Goal: Task Accomplishment & Management: Manage account settings

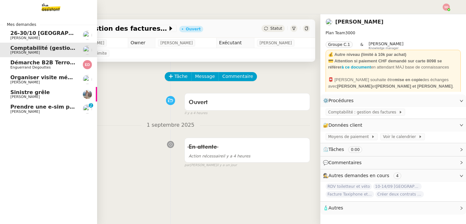
click at [10, 135] on div "Mes demandes 26-30/10 [GEOGRAPHIC_DATA] - [GEOGRAPHIC_DATA] [PERSON_NAME] Compt…" at bounding box center [48, 119] width 97 height 210
click at [13, 105] on span "Prendre une e-sim pour Ana" at bounding box center [51, 107] width 82 height 6
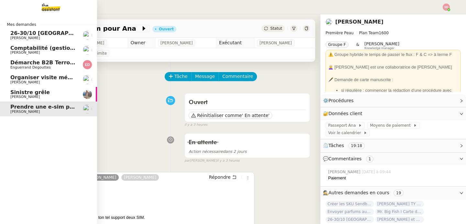
click at [87, 34] on img at bounding box center [87, 35] width 9 height 9
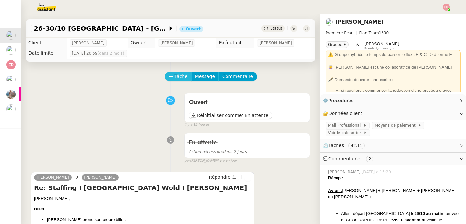
click at [174, 77] on span "Tâche" at bounding box center [180, 76] width 13 height 7
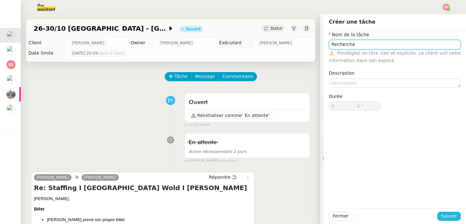
type input "Recherche"
click at [445, 216] on span "Sauver" at bounding box center [449, 216] width 16 height 7
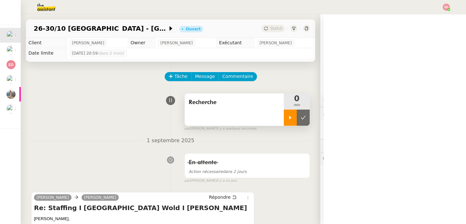
click at [288, 119] on icon at bounding box center [290, 117] width 5 height 5
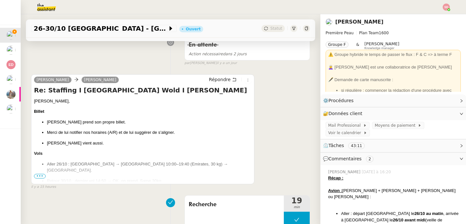
scroll to position [122, 0]
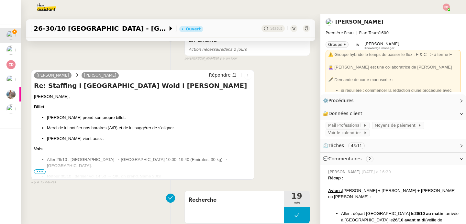
click at [39, 170] on span "•••" at bounding box center [40, 172] width 12 height 5
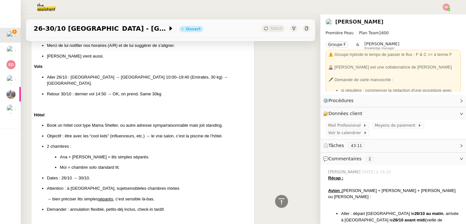
scroll to position [208, 0]
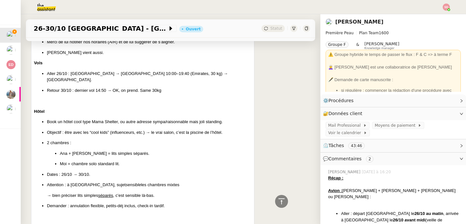
click at [182, 171] on p "Dates : 26/10 → 30/10." at bounding box center [149, 174] width 204 height 6
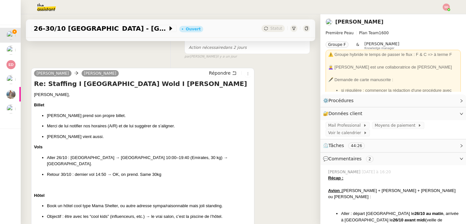
scroll to position [1, 0]
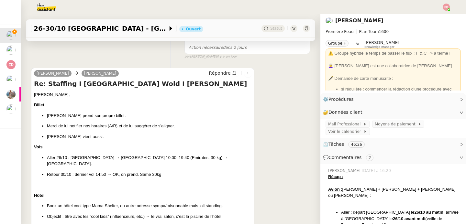
click at [45, 9] on img at bounding box center [41, 7] width 50 height 14
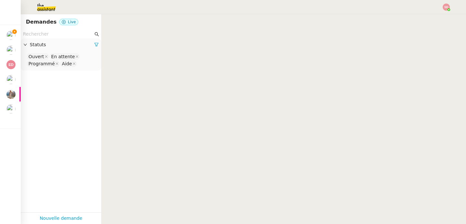
click at [42, 37] on input "text" at bounding box center [58, 33] width 70 height 7
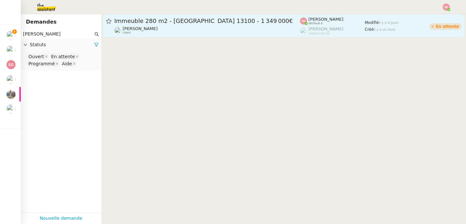
type input "kevin aub"
click at [231, 29] on div "Kevin AUBERT client" at bounding box center [207, 30] width 186 height 8
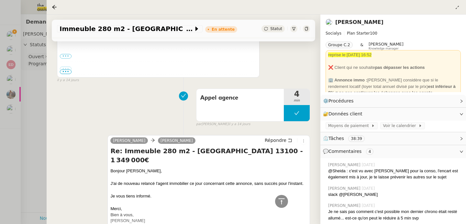
scroll to position [878, 0]
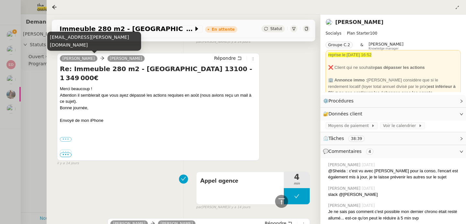
click at [63, 50] on div "aubert.kevin@gmail.com" at bounding box center [94, 41] width 94 height 19
copy div "aubert.kevin@gmail.com"
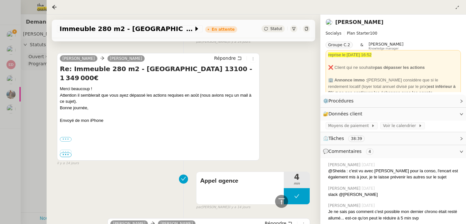
click at [29, 116] on div at bounding box center [233, 112] width 466 height 224
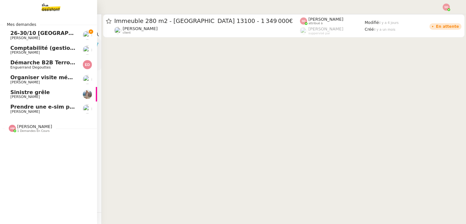
click at [15, 36] on span "26-30/10 Paris - Dubai" at bounding box center [87, 33] width 154 height 6
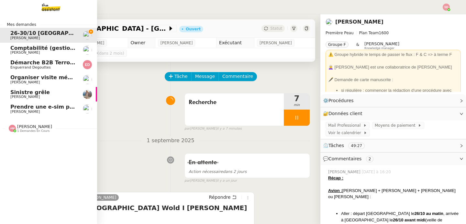
click at [24, 128] on span "[PERSON_NAME]" at bounding box center [34, 126] width 35 height 5
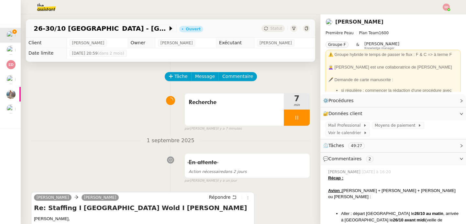
scroll to position [110, 0]
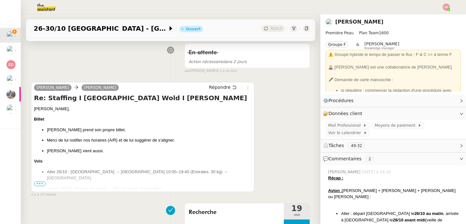
click at [38, 186] on span "•••" at bounding box center [40, 184] width 12 height 5
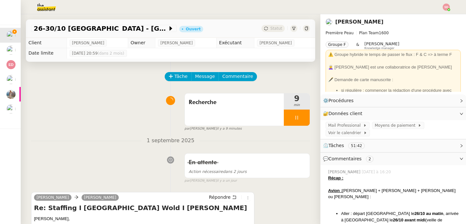
scroll to position [0, 0]
click at [220, 197] on span "Répondre" at bounding box center [220, 197] width 22 height 6
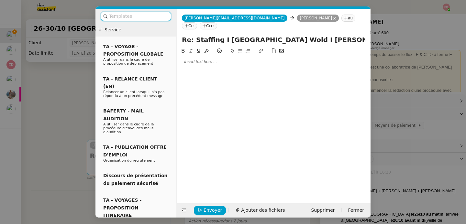
click at [210, 58] on div at bounding box center [273, 61] width 189 height 11
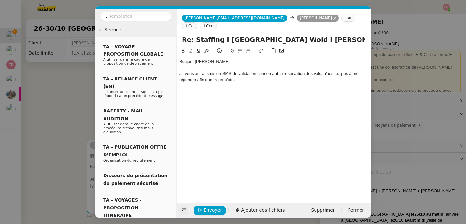
click at [185, 207] on button at bounding box center [183, 210] width 9 height 9
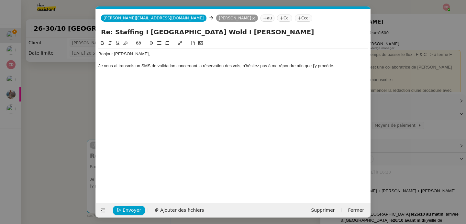
click at [140, 81] on div "Bonjour Pierre, Je vous ai transmis un SMS de validation concernant la réservat…" at bounding box center [233, 66] width 270 height 35
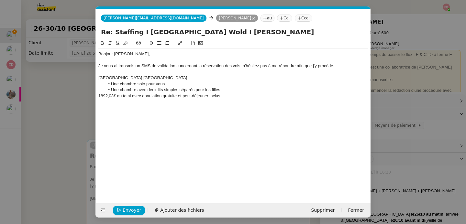
click at [158, 43] on icon at bounding box center [159, 43] width 5 height 5
click at [127, 76] on div "Hotel Mama Shelter Dubai" at bounding box center [233, 78] width 270 height 6
click at [100, 45] on icon at bounding box center [102, 43] width 5 height 5
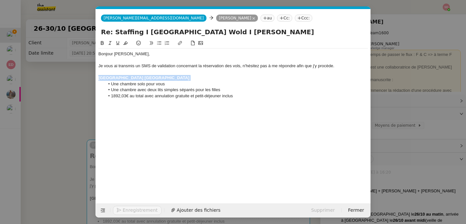
click at [118, 44] on icon at bounding box center [118, 43] width 5 height 5
click at [181, 43] on icon at bounding box center [180, 43] width 4 height 4
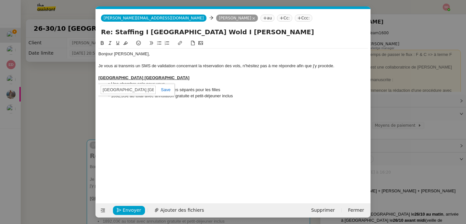
paste input "https://all.accor.com/ssr/app/accor/rates/B1I5/index.fr.shtml?dateIn=2025-10-26…"
type input "https://all.accor.com/ssr/app/accor/rates/B1I5/index.fr.shtml?dateIn=2025-10-26…"
click at [165, 90] on link at bounding box center [163, 89] width 15 height 5
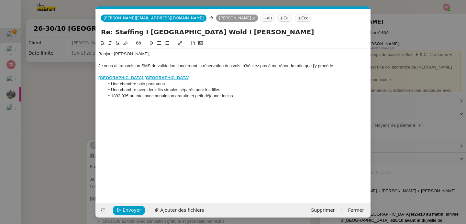
scroll to position [0, 0]
click at [160, 80] on div "Hotel Mama Shelter Dubai" at bounding box center [233, 78] width 270 height 6
click at [269, 99] on div "Bonjour Pierre, Je vous ai transmis un SMS de validation concernant la réservat…" at bounding box center [233, 75] width 270 height 53
drag, startPoint x: 111, startPoint y: 94, endPoint x: 144, endPoint y: 95, distance: 33.0
click at [144, 95] on li "1892,03€ au total avec annulation gratuite et petit-déjeuner inclus (check out …" at bounding box center [236, 96] width 263 height 6
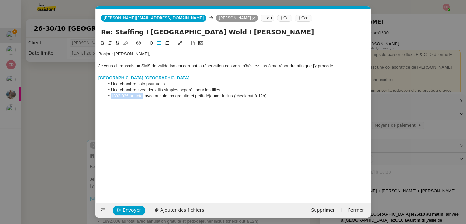
click at [99, 44] on button at bounding box center [102, 42] width 8 height 7
click at [267, 97] on li "1892,03€ au total avec annulation gratuite et petit-déjeuner inclus (check out …" at bounding box center [236, 96] width 263 height 6
click at [128, 211] on span "Envoyer" at bounding box center [132, 210] width 18 height 7
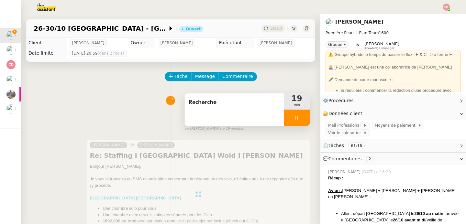
click at [296, 113] on div at bounding box center [297, 118] width 26 height 16
click at [297, 113] on button at bounding box center [303, 118] width 13 height 16
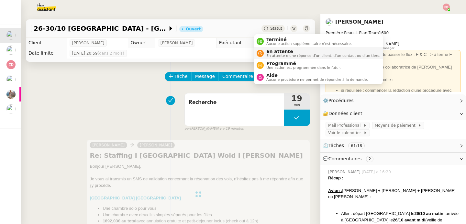
click at [270, 51] on span "En attente" at bounding box center [323, 51] width 114 height 5
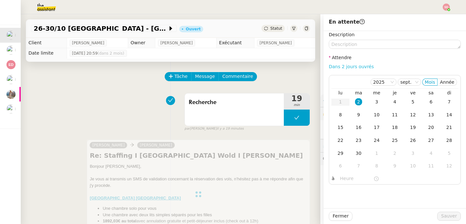
click at [353, 65] on link "Dans 2 jours ouvrés" at bounding box center [351, 66] width 45 height 5
type input "07:00"
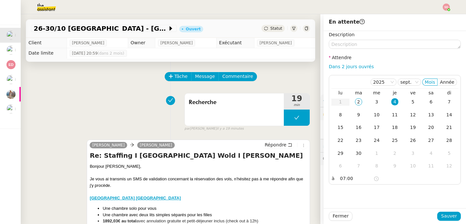
click at [432, 217] on div at bounding box center [394, 216] width 85 height 9
click at [444, 215] on span "Sauver" at bounding box center [449, 216] width 16 height 7
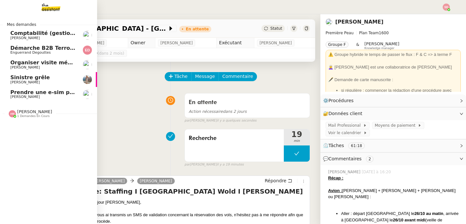
click at [33, 45] on span "Démarche B2B Terroir d'Eugénie" at bounding box center [57, 48] width 94 height 6
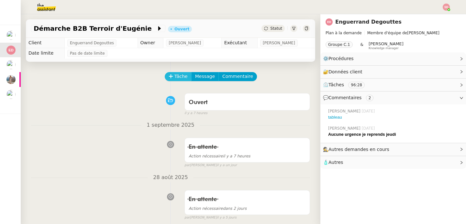
click at [177, 78] on span "Tâche" at bounding box center [180, 76] width 13 height 7
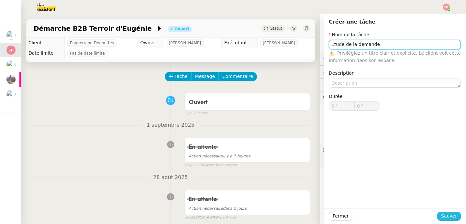
type input "Etude de la demande"
drag, startPoint x: 444, startPoint y: 218, endPoint x: 435, endPoint y: 216, distance: 9.0
click at [444, 218] on span "Sauver" at bounding box center [449, 216] width 16 height 7
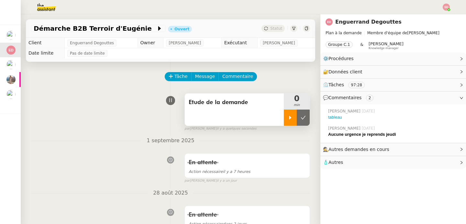
click at [284, 114] on div at bounding box center [290, 118] width 13 height 16
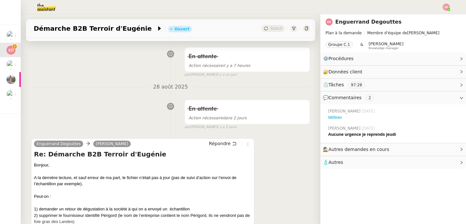
scroll to position [201, 0]
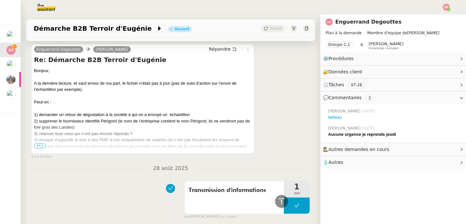
click at [39, 146] on span "•••" at bounding box center [40, 146] width 12 height 5
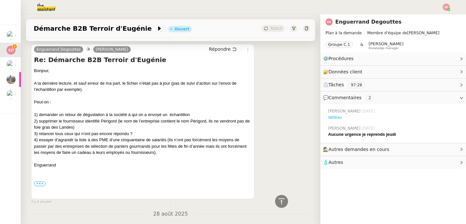
click at [333, 117] on link "tableau" at bounding box center [335, 117] width 14 height 5
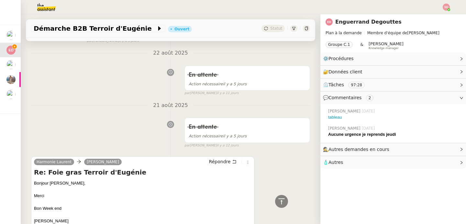
scroll to position [594, 0]
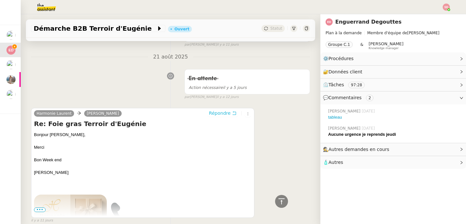
click at [217, 115] on span "Répondre" at bounding box center [220, 113] width 22 height 6
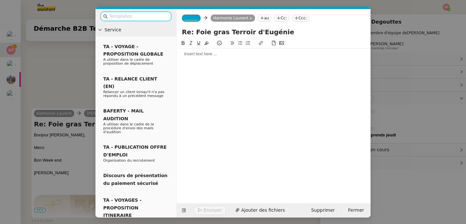
scroll to position [644, 0]
click at [189, 21] on nz-tag "_______" at bounding box center [191, 18] width 19 height 7
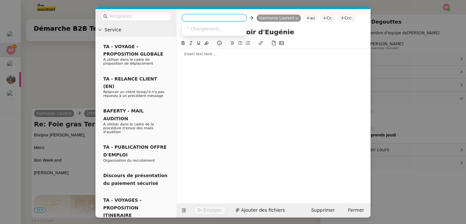
click at [189, 21] on input at bounding box center [214, 18] width 60 height 6
click at [191, 44] on span "camille.t5ni@theassistant.com" at bounding box center [215, 45] width 62 height 4
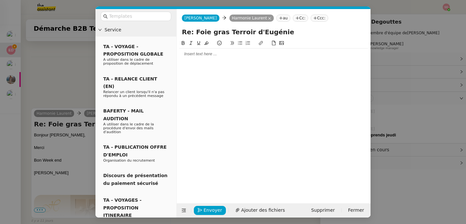
click at [191, 55] on div at bounding box center [273, 54] width 189 height 6
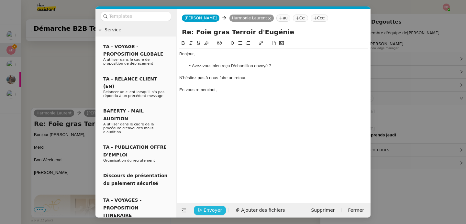
click at [205, 213] on span "Envoyer" at bounding box center [213, 210] width 18 height 7
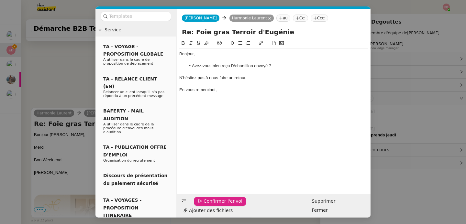
click at [205, 205] on span "Confirmer l'envoi" at bounding box center [223, 201] width 39 height 7
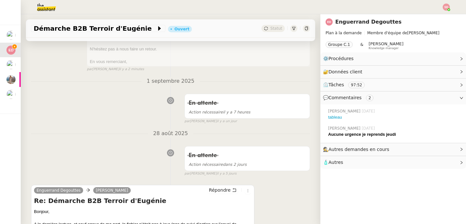
scroll to position [250, 0]
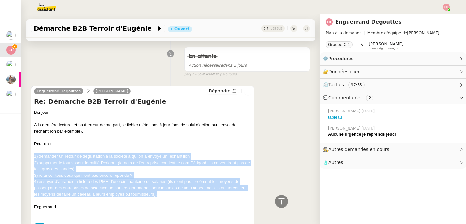
drag, startPoint x: 33, startPoint y: 155, endPoint x: 194, endPoint y: 196, distance: 167.0
click at [194, 196] on div "Enguerrand Degouttes camille Répondre Re: Démarche B2B Terroir d'Eugénie Bonjou…" at bounding box center [142, 164] width 223 height 156
copy div "1) demander un retour de dégustation à la société à qui on a envoyé un échantil…"
click at [220, 94] on span "Répondre" at bounding box center [220, 91] width 22 height 6
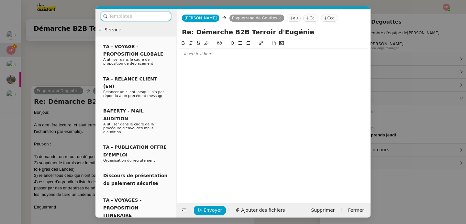
click at [206, 56] on div at bounding box center [273, 54] width 189 height 6
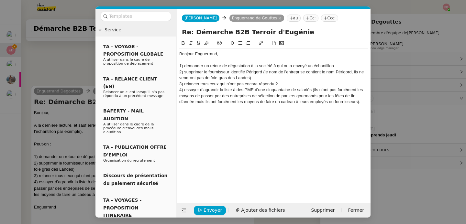
scroll to position [389, 0]
click at [182, 212] on icon at bounding box center [184, 211] width 4 height 4
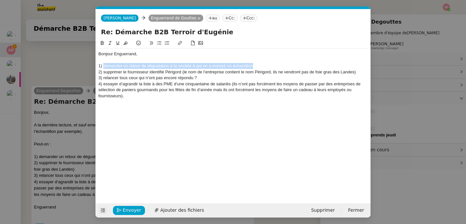
drag, startPoint x: 103, startPoint y: 67, endPoint x: 259, endPoint y: 67, distance: 155.9
click at [259, 67] on div "1) demander un retour de dégustation à la société à qui on a envoyé un échantil…" at bounding box center [233, 66] width 270 height 6
click at [103, 72] on div "2) supprimer le fournisseur identifié Périgord (le nom de l’entreprise contient…" at bounding box center [233, 72] width 270 height 6
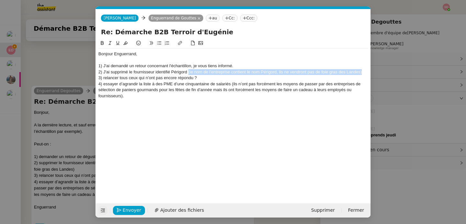
drag, startPoint x: 188, startPoint y: 72, endPoint x: 364, endPoint y: 75, distance: 176.3
click at [364, 75] on div "2) J'ai supprimé le fournisseur identifié Périgord (le nom de l’entreprise cont…" at bounding box center [233, 72] width 270 height 6
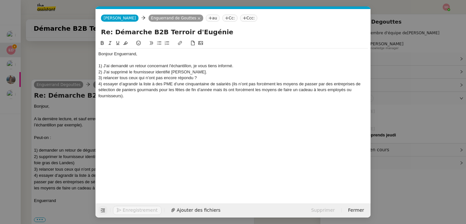
scroll to position [383, 0]
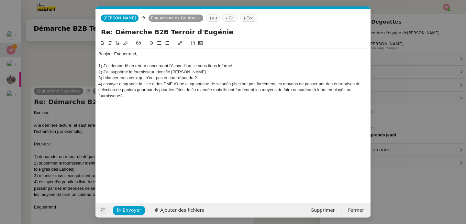
click at [64, 70] on nz-modal-container "Service TA - VOYAGE - PROPOSITION GLOBALE A utiliser dans le cadre de propositi…" at bounding box center [233, 112] width 466 height 224
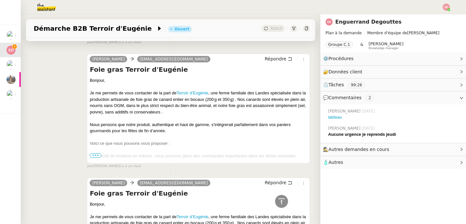
scroll to position [3809, 0]
click at [96, 154] on span "•••" at bounding box center [96, 156] width 12 height 5
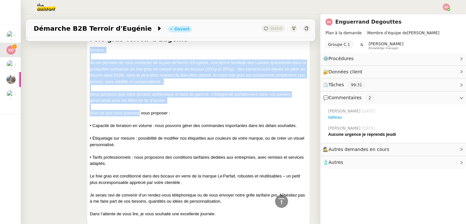
scroll to position [3873, 0]
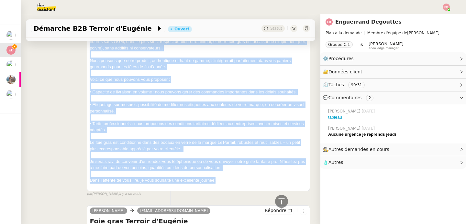
drag, startPoint x: 88, startPoint y: 70, endPoint x: 217, endPoint y: 169, distance: 162.3
click at [217, 169] on div "camille contact@lecadeaufrancais.fr Répondre Foie gras Terroir d'Eugénie Bonjou…" at bounding box center [198, 91] width 223 height 202
copy div "Bonjour, Je me permets de vous contacter de la part de Terroir d’Eugénie , une …"
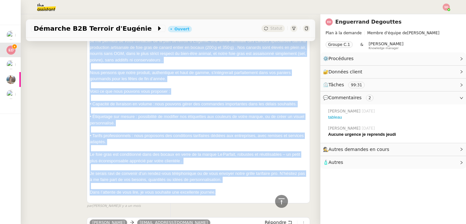
scroll to position [3788, 0]
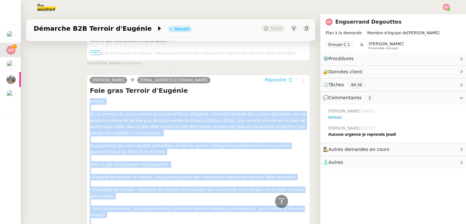
click at [268, 77] on span "Répondre" at bounding box center [276, 80] width 22 height 6
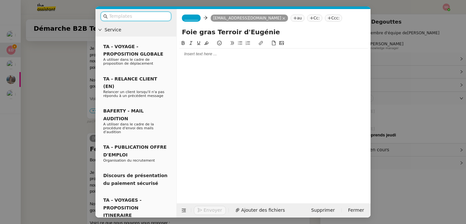
scroll to position [3846, 0]
click at [201, 57] on div at bounding box center [273, 54] width 189 height 11
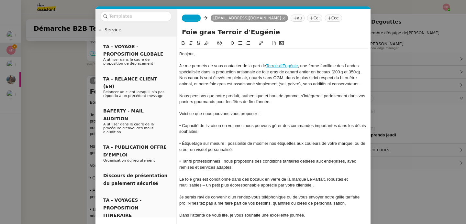
scroll to position [3930, 0]
click at [185, 18] on span "_______" at bounding box center [191, 18] width 14 height 5
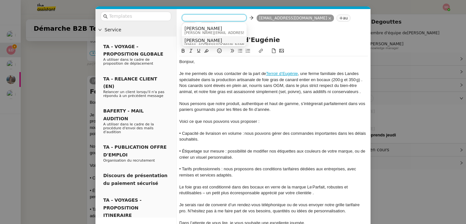
click at [201, 41] on span "Camille" at bounding box center [215, 40] width 62 height 5
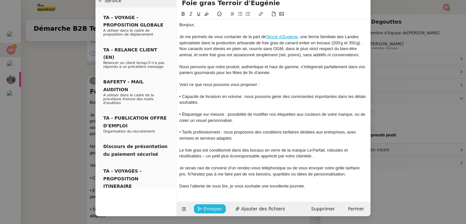
click at [206, 208] on span "Envoyer" at bounding box center [213, 208] width 18 height 7
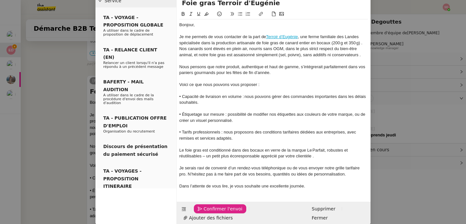
click at [206, 208] on span "Confirmer l'envoi" at bounding box center [223, 208] width 39 height 7
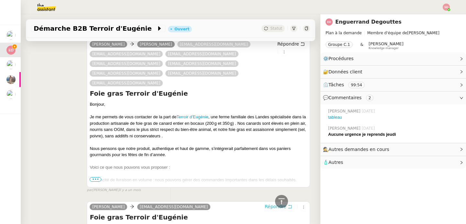
scroll to position [3773, 0]
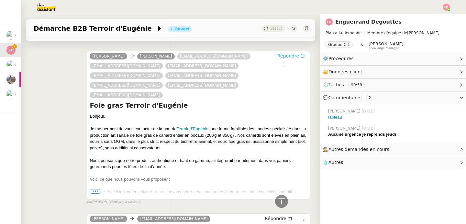
click at [282, 57] on span "Répondre" at bounding box center [288, 56] width 22 height 6
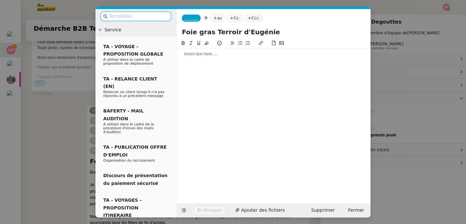
scroll to position [3827, 0]
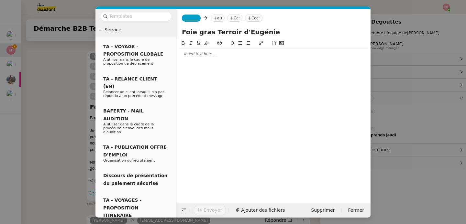
click at [272, 57] on div at bounding box center [273, 54] width 189 height 6
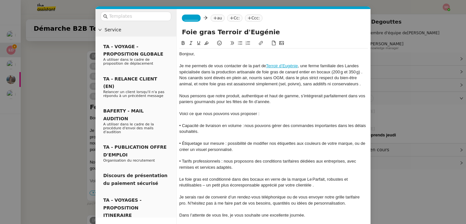
scroll to position [3912, 0]
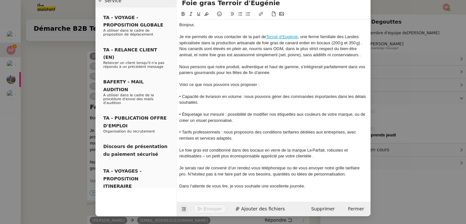
click at [183, 207] on icon at bounding box center [184, 209] width 5 height 5
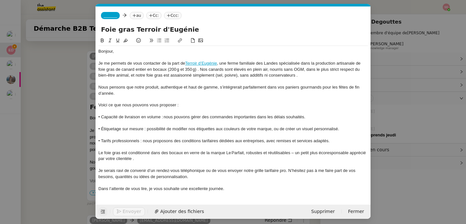
scroll to position [0, 0]
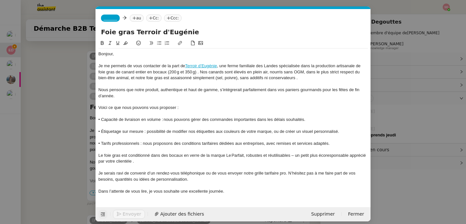
click at [114, 16] on span "_______" at bounding box center [111, 18] width 14 height 5
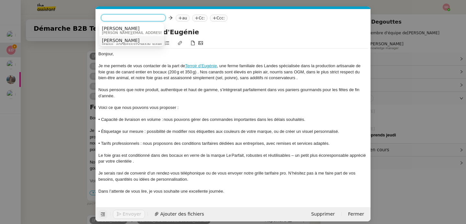
click at [116, 42] on span "Camille" at bounding box center [133, 40] width 62 height 5
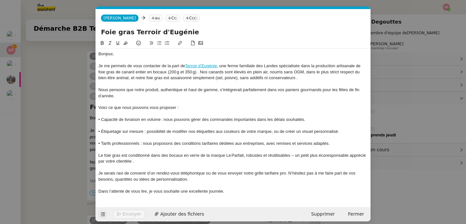
scroll to position [3914, 0]
click at [70, 91] on nz-modal-container "Service TA - VOYAGE - PROPOSITION GLOBALE A utiliser dans le cadre de propositi…" at bounding box center [233, 112] width 466 height 224
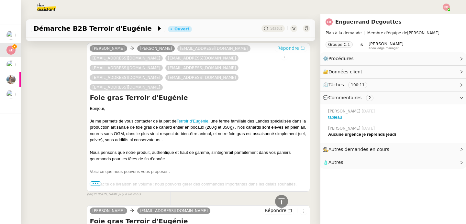
scroll to position [3906, 0]
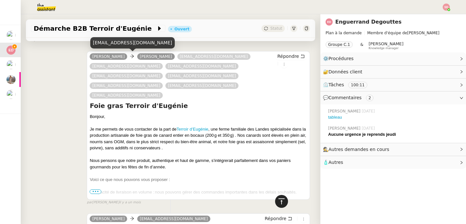
click at [278, 202] on icon at bounding box center [281, 201] width 6 height 6
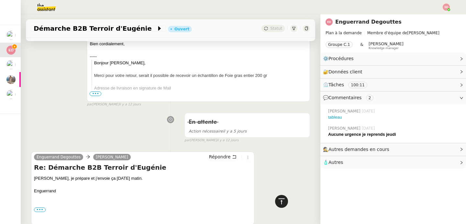
scroll to position [0, 0]
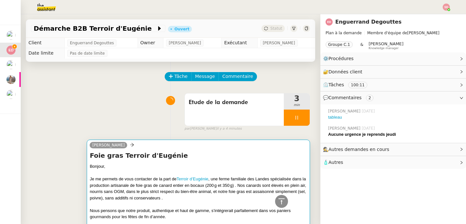
click at [174, 167] on div "Bonjour," at bounding box center [198, 166] width 217 height 6
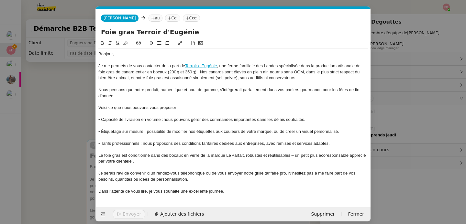
scroll to position [0, 14]
click at [149, 21] on nz-tag "au" at bounding box center [156, 18] width 14 height 7
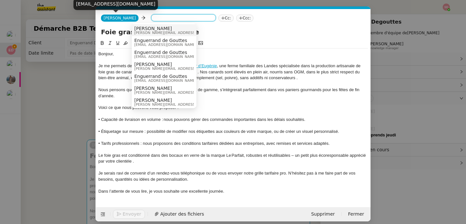
click at [110, 5] on div "camille.t5ni@theassistant.com" at bounding box center [115, 3] width 84 height 11
copy div "camille.t5ni@theassistant.com"
click at [159, 20] on input at bounding box center [184, 18] width 60 height 6
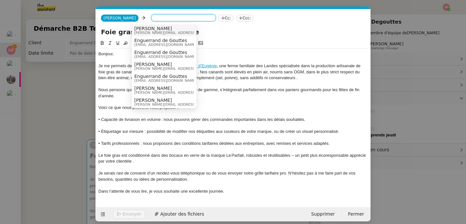
paste input "camille.t5ni@theassistant.com"
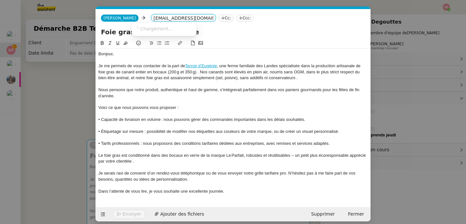
scroll to position [0, 4]
type input "camille.t5ni@theassistant.com"
click at [156, 29] on span "camille.t5ni@theassistant.com" at bounding box center [173, 28] width 79 height 5
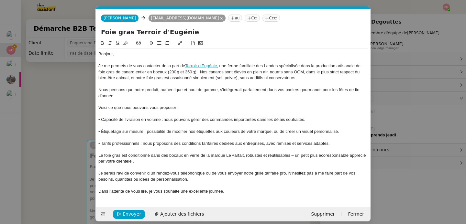
click at [262, 19] on nz-tag "Ccc:" at bounding box center [270, 18] width 17 height 7
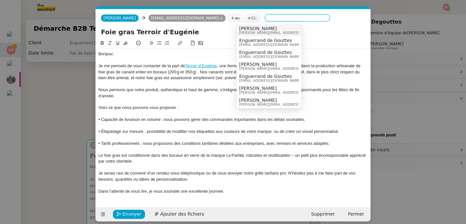
paste input "commercial@haltegourmande.com"
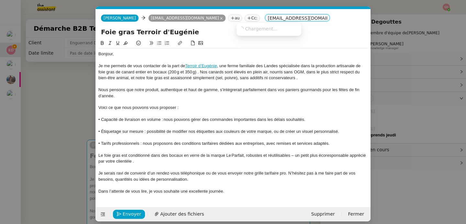
scroll to position [0, 13]
click at [245, 26] on span "commercial@haltegourmande.com" at bounding box center [278, 28] width 79 height 5
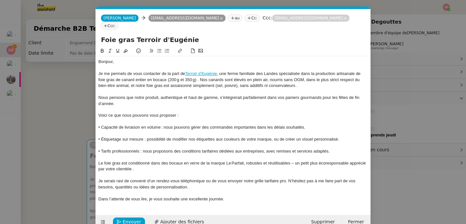
click at [338, 20] on app-ticket-composer-emailaddresses "commercial@haltegourmande.com commercial@haltegourmande.com Ccc:" at bounding box center [226, 21] width 251 height 13
click at [118, 22] on nz-tag "Ccc:" at bounding box center [109, 25] width 17 height 7
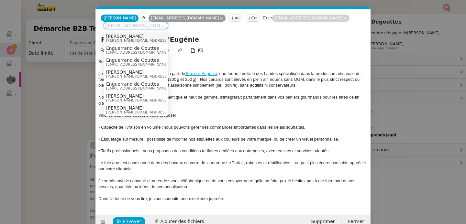
paste input "info@lagourmetbox.com"
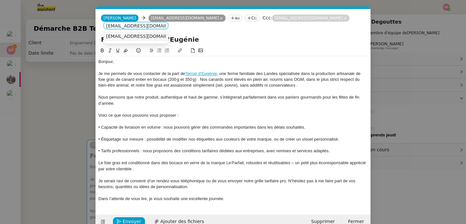
click at [146, 33] on nz-option-item "info@lagourmetbox.com" at bounding box center [136, 36] width 65 height 9
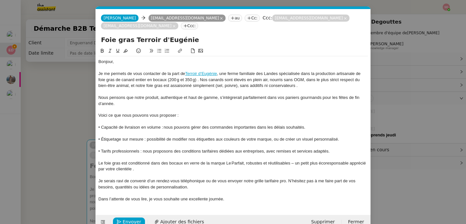
click at [181, 26] on nz-tag "Ccc:" at bounding box center [189, 25] width 17 height 7
paste input "contact@le-gout-de-nos-regions.com"
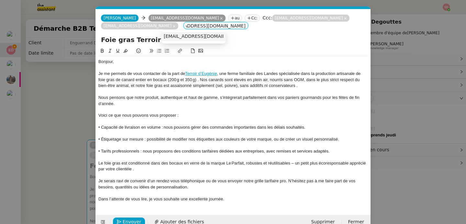
click at [171, 35] on span "contact@le-gout-de-nos-regions.com" at bounding box center [203, 36] width 79 height 5
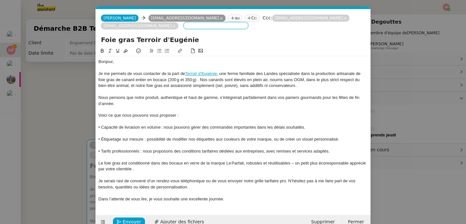
scroll to position [0, 0]
click at [261, 27] on nz-tag "Ccc:" at bounding box center [269, 25] width 17 height 7
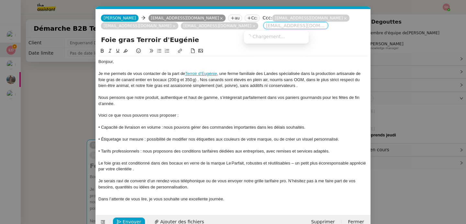
paste input "commande@maisonreignier.com"
click at [257, 36] on span "commande@maisonreignier.com" at bounding box center [286, 36] width 79 height 5
click at [340, 29] on nz-tag "Ccc:" at bounding box center [348, 25] width 17 height 7
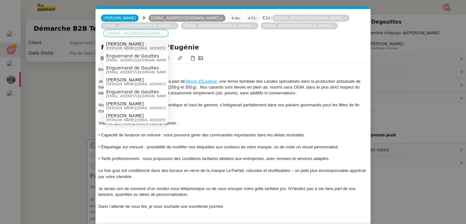
paste input "hossam@atelierbox.fr"
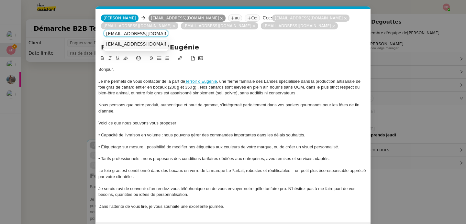
click at [146, 45] on span "hossam@atelierbox.fr" at bounding box center [145, 43] width 79 height 5
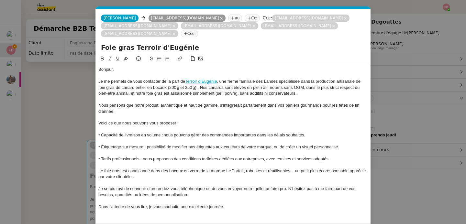
click at [181, 34] on nz-tag "Ccc:" at bounding box center [189, 33] width 17 height 7
paste input ""cadeaux@lamaisonfrancaise.com ""
type input """
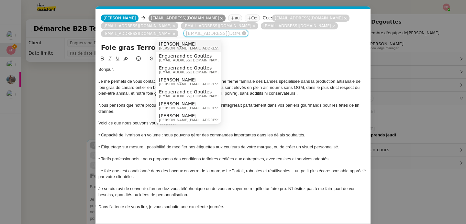
paste input ""cadeaux@lamaisonfrancaise.com ""
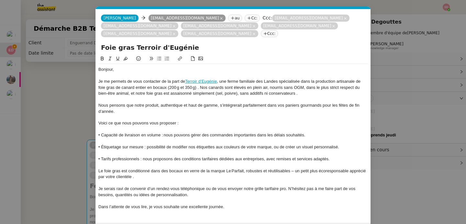
click at [261, 35] on nz-tag "Ccc:" at bounding box center [269, 33] width 17 height 7
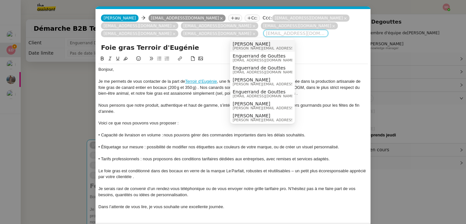
paste input "contact@unjourunesurprise.com"
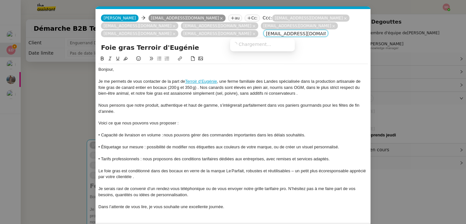
scroll to position [0, 8]
type input "contact@unjourunesurprise.com"
click at [243, 46] on span "contact@unjourunesurprise.com" at bounding box center [272, 43] width 79 height 5
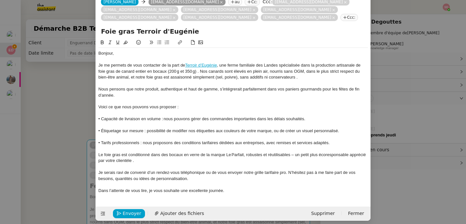
scroll to position [21, 0]
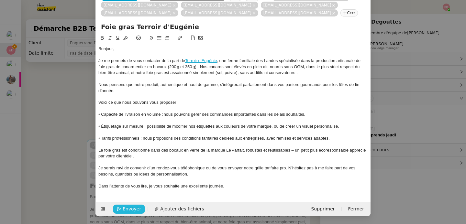
click at [125, 209] on span "Envoyer" at bounding box center [132, 208] width 18 height 7
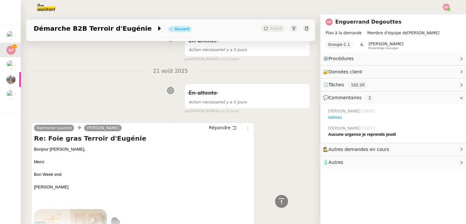
scroll to position [1133, 0]
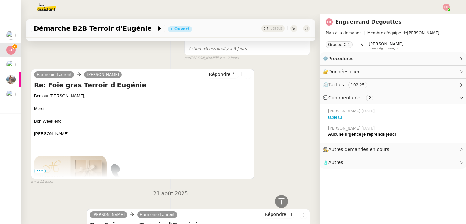
click at [40, 170] on span "•••" at bounding box center [40, 171] width 12 height 5
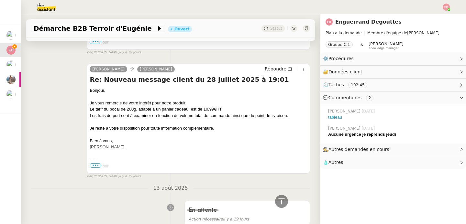
scroll to position [2389, 0]
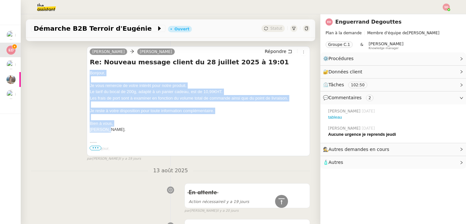
drag, startPoint x: 89, startPoint y: 81, endPoint x: 124, endPoint y: 137, distance: 65.7
click at [124, 137] on div "Bonjour, Je vous remercie de votre intérêt pour notre produit. Le tarif du boca…" at bounding box center [198, 142] width 217 height 145
copy div "Bonjour, Je vous remercie de votre intérêt pour notre produit. Le tarif du boca…"
click at [265, 55] on span "Répondre" at bounding box center [276, 51] width 22 height 6
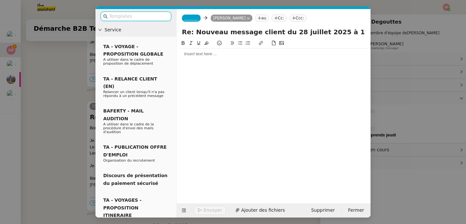
scroll to position [2444, 0]
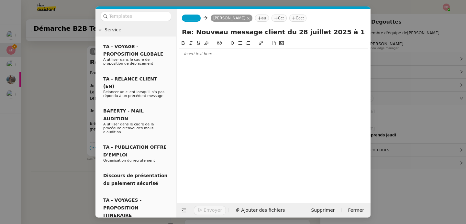
click at [218, 58] on div at bounding box center [273, 54] width 189 height 11
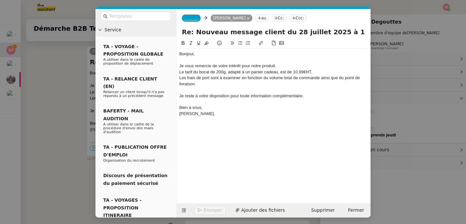
click at [197, 19] on span "_______" at bounding box center [191, 18] width 14 height 5
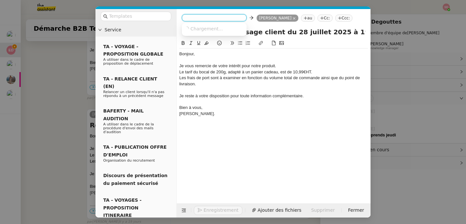
scroll to position [2507, 0]
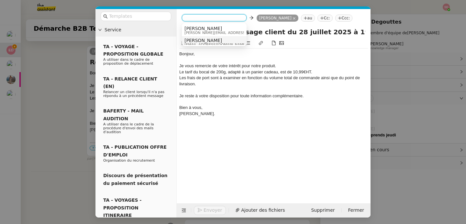
click at [198, 41] on span "Camille" at bounding box center [215, 40] width 62 height 5
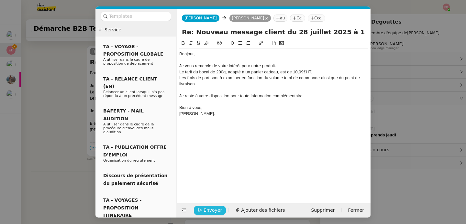
click at [207, 210] on span "Envoyer" at bounding box center [213, 210] width 18 height 7
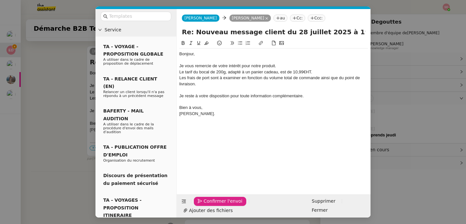
click at [207, 205] on span "Confirmer l'envoi" at bounding box center [223, 201] width 39 height 7
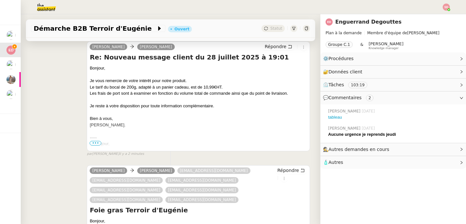
scroll to position [0, 0]
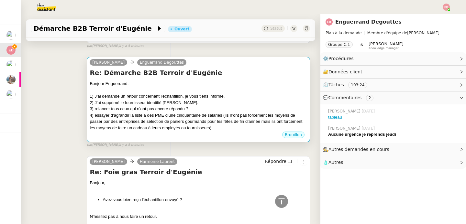
click at [197, 110] on div "3) relancer tous ceux qui n’ont pas encore répondu ?" at bounding box center [198, 109] width 217 height 6
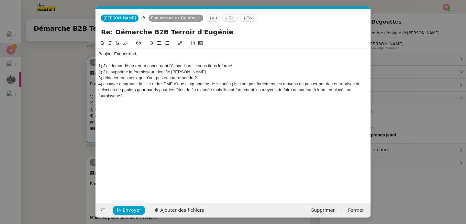
scroll to position [0, 14]
drag, startPoint x: 103, startPoint y: 79, endPoint x: 224, endPoint y: 75, distance: 120.4
click at [224, 75] on div "Bonjour Enguerrand, 1) J'ai demandé un retour concernant l'échantillon, je vous…" at bounding box center [233, 75] width 270 height 53
drag, startPoint x: 204, startPoint y: 79, endPoint x: 105, endPoint y: 77, distance: 99.0
click at [105, 77] on div "3) relancer tous ceux qui n’ont pas encore répondu ?" at bounding box center [233, 78] width 270 height 6
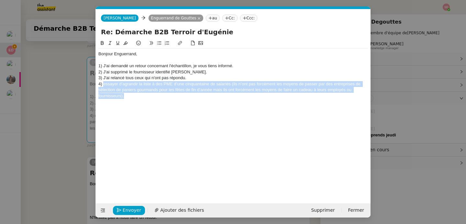
drag, startPoint x: 104, startPoint y: 84, endPoint x: 159, endPoint y: 101, distance: 57.7
click at [159, 101] on div "Bonjour Enguerrand, 1) J'ai demandé un retour concernant l'échantillon, je vous…" at bounding box center [233, 75] width 270 height 53
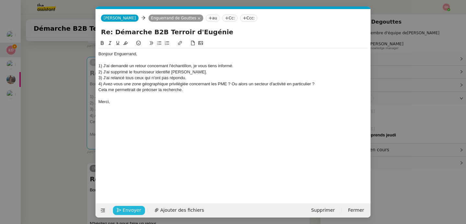
click at [131, 210] on span "Envoyer" at bounding box center [132, 210] width 18 height 7
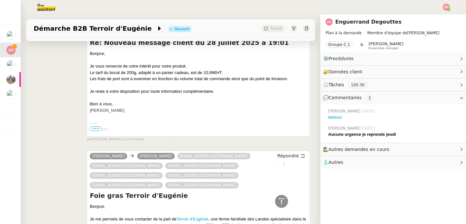
scroll to position [340, 0]
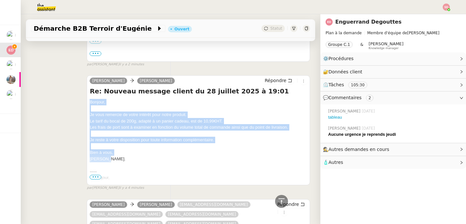
drag, startPoint x: 87, startPoint y: 101, endPoint x: 137, endPoint y: 160, distance: 76.5
click at [137, 160] on div "camille Aurore Namigohar Répondre Re: Nouveau message client du 28 juillet 2025…" at bounding box center [198, 130] width 223 height 110
copy div "Bonjour, Je vous remercie de votre intérêt pour notre produit. Le tarif du boca…"
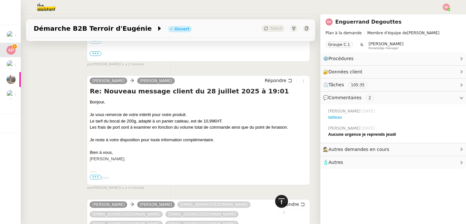
click at [279, 200] on icon at bounding box center [282, 202] width 8 height 8
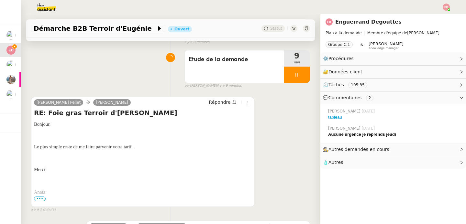
scroll to position [86, 0]
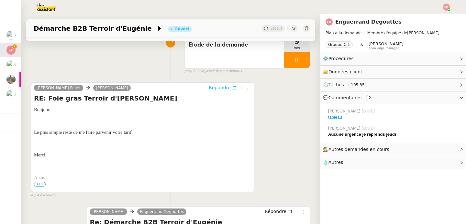
click at [218, 88] on span "Répondre" at bounding box center [220, 87] width 22 height 6
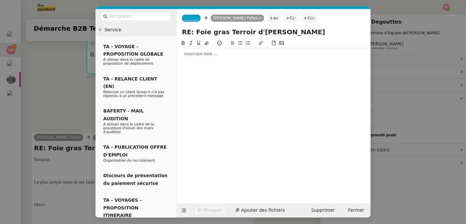
click at [201, 56] on div at bounding box center [273, 54] width 189 height 6
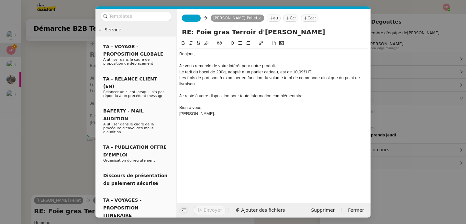
click at [182, 210] on icon at bounding box center [184, 210] width 5 height 5
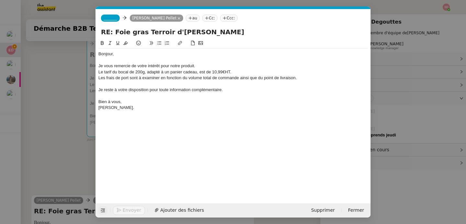
click at [104, 19] on span "_______" at bounding box center [111, 18] width 14 height 5
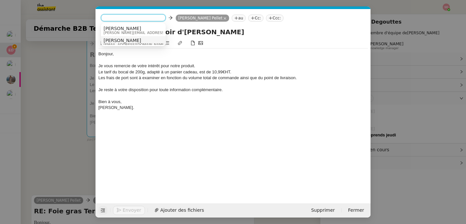
click at [108, 39] on span "Camille" at bounding box center [135, 40] width 62 height 5
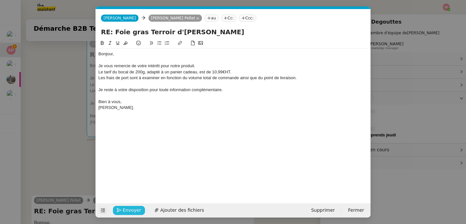
click at [129, 211] on span "Envoyer" at bounding box center [132, 210] width 18 height 7
click at [129, 211] on span "Confirmer l'envoi" at bounding box center [142, 210] width 39 height 7
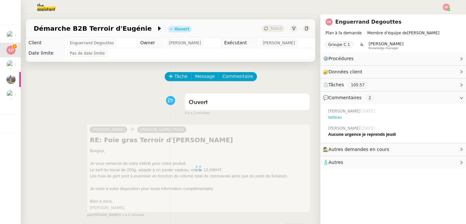
click at [328, 117] on link "tableau" at bounding box center [335, 117] width 14 height 5
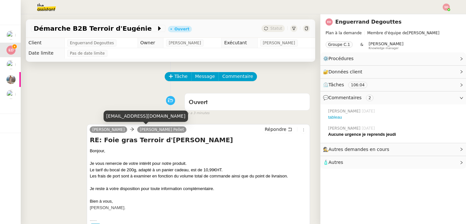
click at [135, 116] on div "agarde@lagourmetbox.com" at bounding box center [146, 116] width 84 height 11
copy div "agarde@lagourmetbox.com"
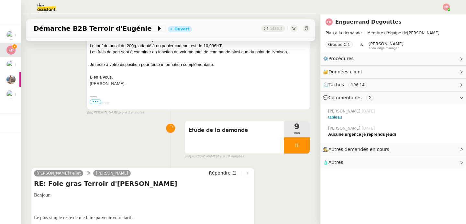
scroll to position [249, 0]
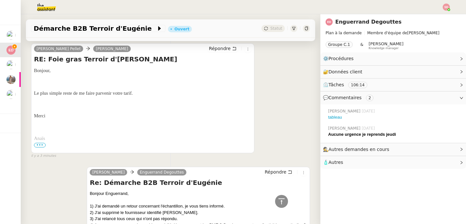
click at [44, 146] on span "•••" at bounding box center [40, 145] width 12 height 5
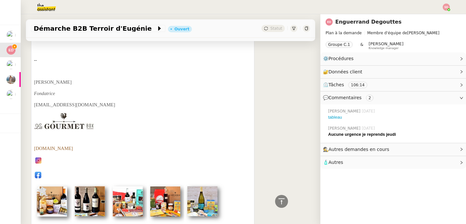
scroll to position [444, 0]
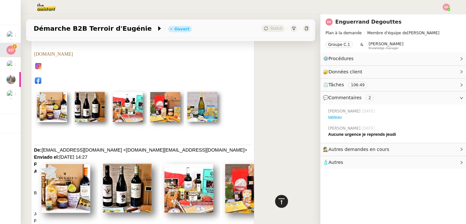
click at [278, 204] on icon at bounding box center [282, 202] width 8 height 8
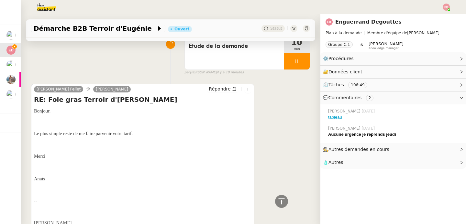
scroll to position [0, 0]
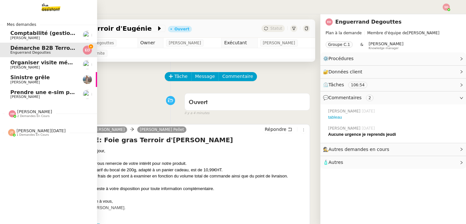
click at [22, 34] on span "Comptabilité (gestion des factures) - septembre 2025" at bounding box center [88, 33] width 157 height 6
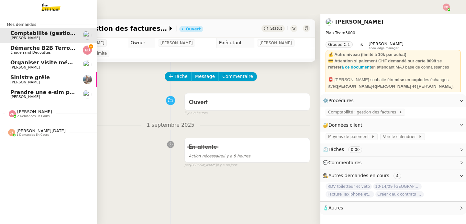
click at [40, 51] on span "Enguerrand Degouttes" at bounding box center [30, 52] width 40 height 4
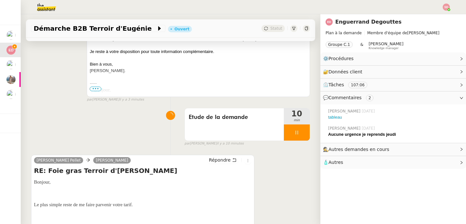
scroll to position [210, 0]
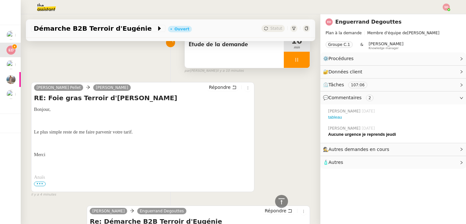
click at [226, 55] on div "Etude de la demande" at bounding box center [234, 52] width 99 height 32
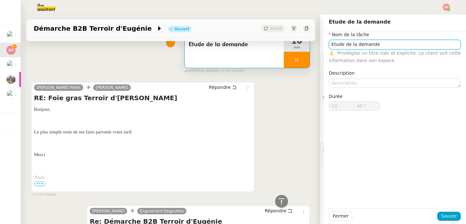
click at [349, 46] on input "Etude de la demande" at bounding box center [395, 44] width 132 height 9
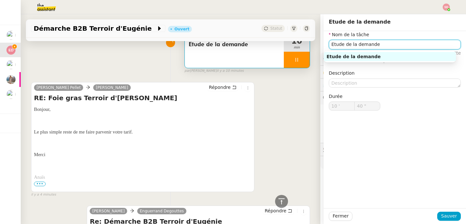
click at [349, 46] on input "Etude de la demande" at bounding box center [395, 44] width 132 height 9
type input "41 ""
click at [349, 46] on input "Etude de la demande" at bounding box center [395, 44] width 132 height 9
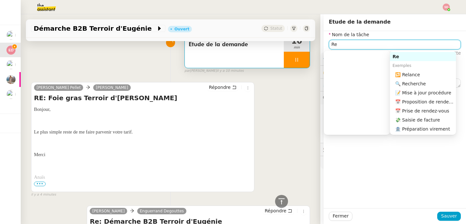
type input "Rel"
type input "42 ""
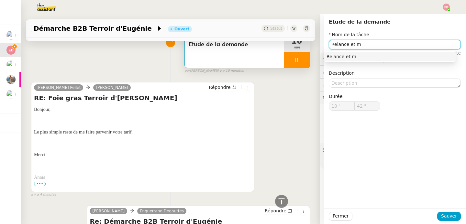
type input "Relance et mi"
type input "43 ""
type input "Relance et mis à jour"
type input "44 ""
type input "Relance et mis"
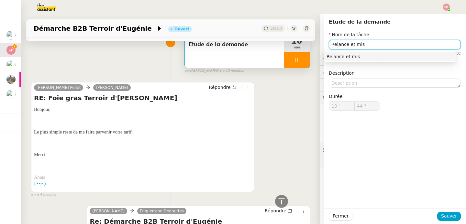
type input "45 ""
type input "Relance et mà"
type input "46 ""
type input "Relance et màj du tab"
type input "47 ""
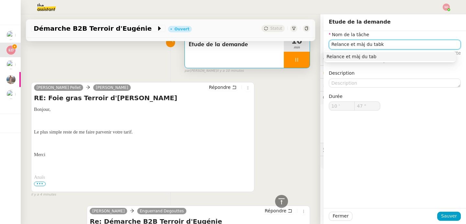
type input "Relance et màj du tab"
type input "48 ""
type input "Relance et màj du tableau"
type input "50 ""
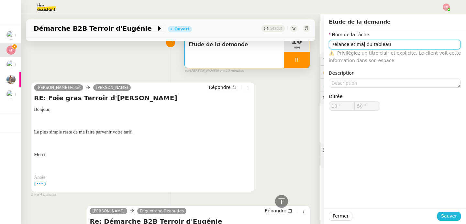
type input "Relance et màj du tableau"
click at [452, 216] on button "Sauver" at bounding box center [449, 216] width 24 height 9
type input "51 ""
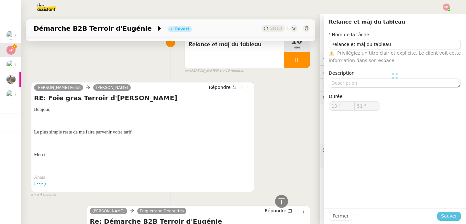
type input "52 ""
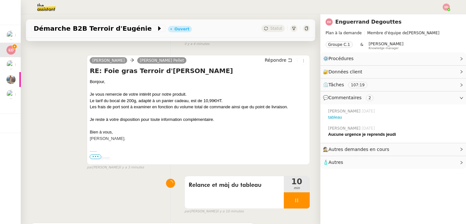
scroll to position [84, 0]
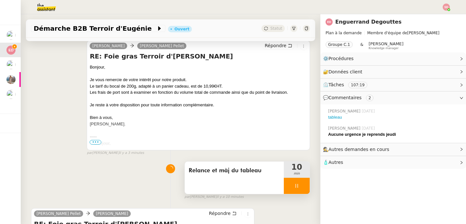
click at [296, 187] on div at bounding box center [297, 186] width 26 height 16
click at [301, 187] on icon at bounding box center [303, 185] width 5 height 5
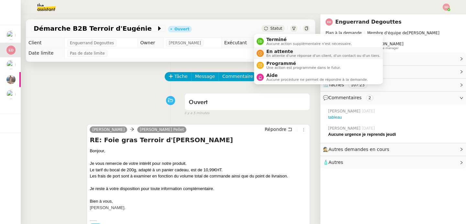
click at [263, 54] on nz-avatar at bounding box center [260, 53] width 7 height 7
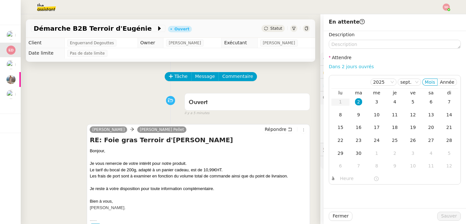
click at [336, 66] on link "Dans 2 jours ouvrés" at bounding box center [351, 66] width 45 height 5
type input "07:00"
click at [409, 103] on div "5" at bounding box center [412, 101] width 7 height 7
click at [441, 215] on span "Sauver" at bounding box center [449, 216] width 16 height 7
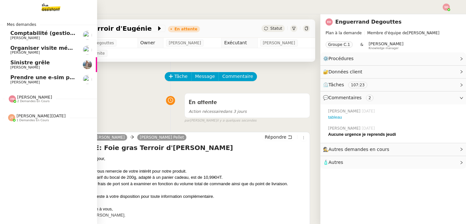
click at [33, 79] on span "Prendre une e-sim pour Ana" at bounding box center [51, 77] width 82 height 6
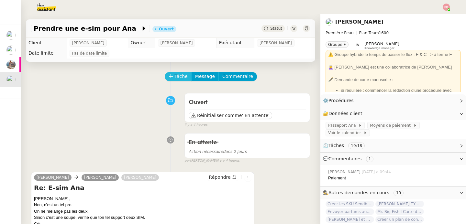
click at [174, 75] on span "Tâche" at bounding box center [180, 76] width 13 height 7
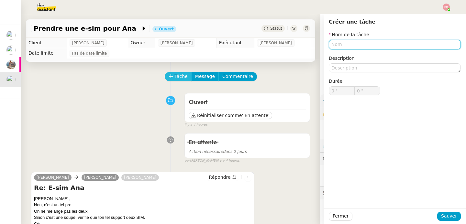
type input "c"
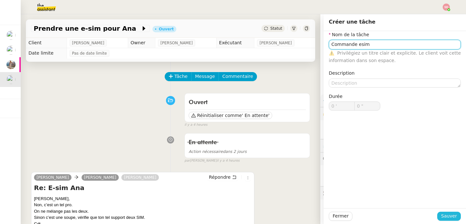
type input "Commande esim"
click at [441, 217] on span "Sauver" at bounding box center [449, 216] width 16 height 7
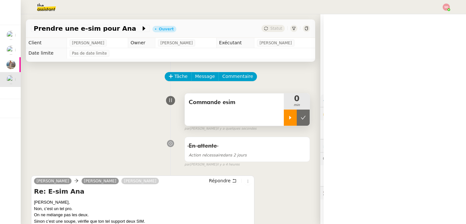
click at [284, 121] on div at bounding box center [290, 118] width 13 height 16
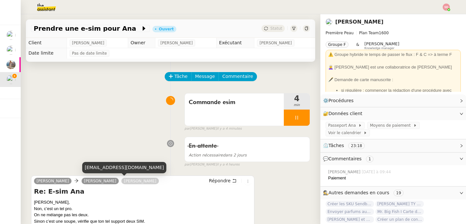
drag, startPoint x: 149, startPoint y: 179, endPoint x: 95, endPoint y: 181, distance: 53.7
click at [95, 181] on div "Pierre Mergui camille Anastasia Vorontsova Répondre" at bounding box center [142, 182] width 217 height 10
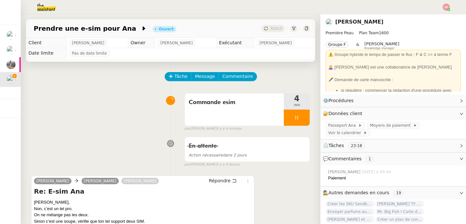
copy link "Anastasia Vorontsova"
click at [350, 128] on span "Passeport Ana" at bounding box center [343, 125] width 30 height 6
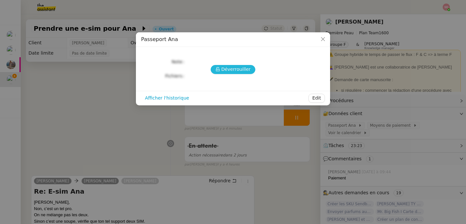
click at [240, 70] on span "Déverrouiller" at bounding box center [235, 69] width 29 height 7
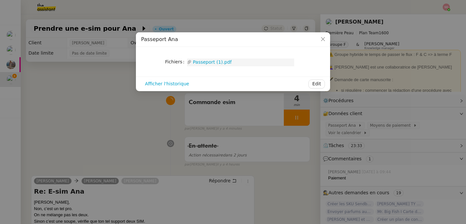
click at [206, 61] on link "Passeport (1).pdf" at bounding box center [243, 62] width 103 height 7
click at [62, 78] on nz-modal-container "Passeport Ana Fichiers Upload Passeport (1).pdf Afficher l'historique Edit" at bounding box center [233, 112] width 466 height 224
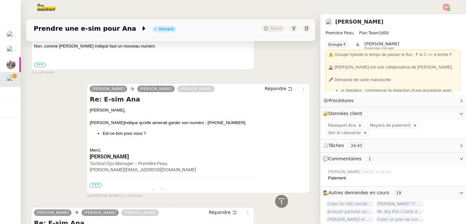
scroll to position [247, 0]
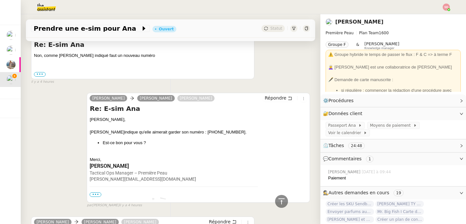
click at [192, 133] on div "Ana m'indique qu'elle aimerait garder son numéro : 0778351825." at bounding box center [198, 132] width 217 height 6
copy div "0778351825"
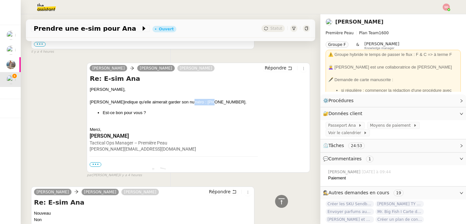
scroll to position [307, 0]
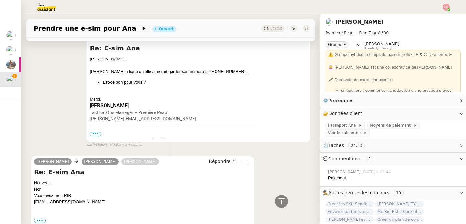
click at [62, 203] on div "contact@premierepeau.com ••• Le 2 sept. 2025 à 10:39, camille@theassistant.com …" at bounding box center [142, 217] width 217 height 36
copy div "contact@premierepeau.com"
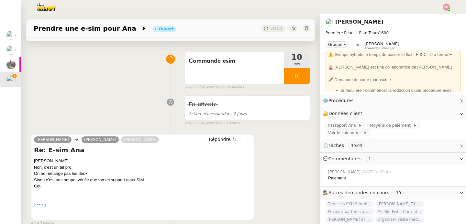
scroll to position [42, 0]
click at [232, 139] on icon at bounding box center [234, 139] width 5 height 5
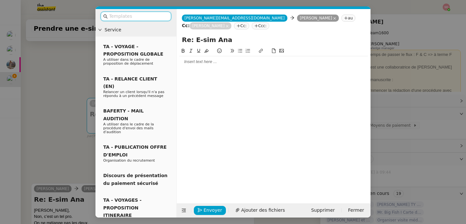
click at [200, 61] on div at bounding box center [273, 62] width 189 height 6
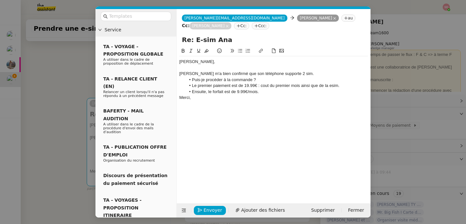
click at [301, 85] on li "Le premier paiement est de 19.99€ : cout du premier mois ainsi que de la esim." at bounding box center [277, 86] width 182 height 6
click at [354, 86] on li "Le premier paiement est de 19.99€ : cout du premier mois ( 9,99€) ainsi que de …" at bounding box center [277, 86] width 182 height 6
click at [191, 90] on li ")." at bounding box center [277, 92] width 182 height 6
click at [356, 86] on div "Le premier paiement est de 19.99€ : cout du premier mois ( 9,99€) ainsi que de …" at bounding box center [273, 86] width 189 height 6
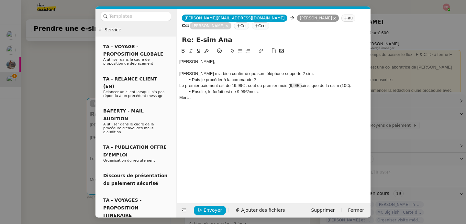
click at [237, 50] on button at bounding box center [240, 50] width 8 height 7
click at [243, 103] on div "Pierre, Ana m'a bien confirmé que son téléphone supporte 2 sim. Puis-je procéde…" at bounding box center [273, 79] width 189 height 47
drag, startPoint x: 318, startPoint y: 87, endPoint x: 339, endPoint y: 86, distance: 21.0
click at [339, 86] on li "Le premier paiement est de 19.99€ : cout du premier mois ( 9,99€) ainsi que de …" at bounding box center [277, 86] width 182 height 6
click at [310, 97] on div "Merci," at bounding box center [273, 98] width 189 height 6
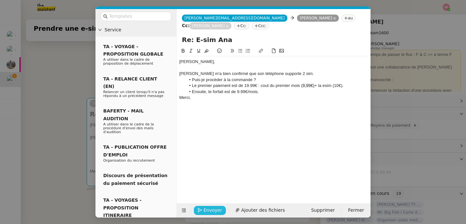
click at [207, 211] on span "Envoyer" at bounding box center [213, 210] width 18 height 7
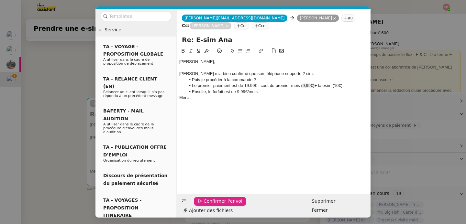
click at [207, 205] on span "Confirmer l'envoi" at bounding box center [223, 201] width 39 height 7
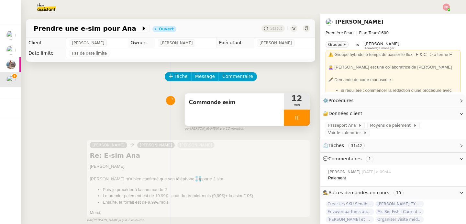
click at [299, 119] on div at bounding box center [297, 118] width 26 height 16
click at [299, 119] on button at bounding box center [303, 118] width 13 height 16
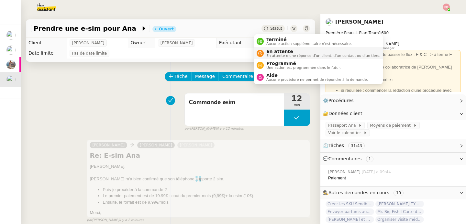
click at [269, 50] on span "En attente" at bounding box center [323, 51] width 114 height 5
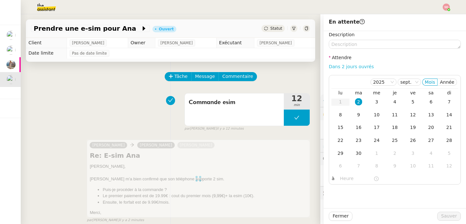
click at [355, 67] on link "Dans 2 jours ouvrés" at bounding box center [351, 66] width 45 height 5
type input "07:00"
click at [450, 217] on span "Sauver" at bounding box center [449, 216] width 16 height 7
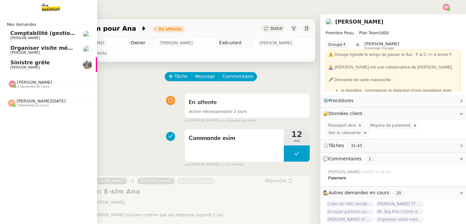
click at [51, 50] on span "Organiser visite médicale Anastasia" at bounding box center [72, 48] width 125 height 6
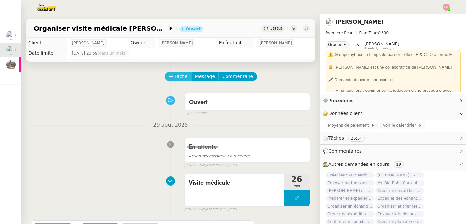
click at [169, 77] on button "Tâche" at bounding box center [178, 76] width 27 height 9
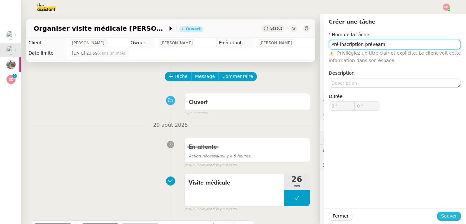
type input "Pré inscription prévéam"
click at [437, 216] on button "Sauver" at bounding box center [449, 216] width 24 height 9
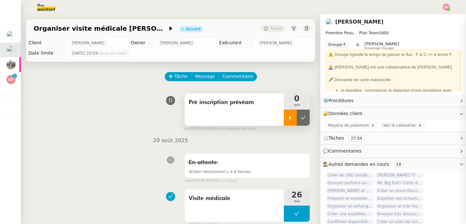
click at [284, 124] on div at bounding box center [290, 118] width 13 height 16
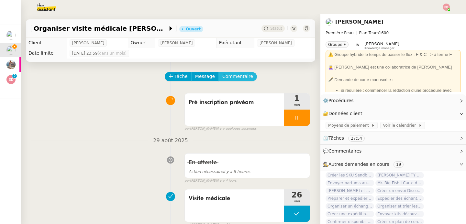
click at [228, 78] on span "Commentaire" at bounding box center [237, 76] width 31 height 7
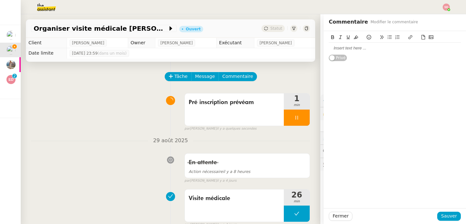
click at [395, 48] on div at bounding box center [395, 48] width 132 height 6
click at [443, 219] on span "Sauver" at bounding box center [449, 216] width 16 height 7
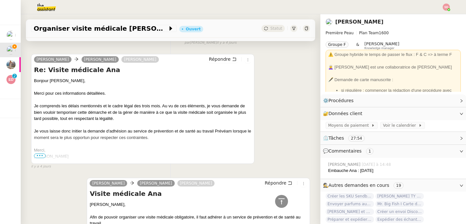
scroll to position [210, 0]
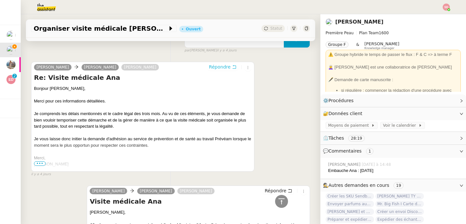
click at [219, 65] on span "Répondre" at bounding box center [220, 67] width 22 height 6
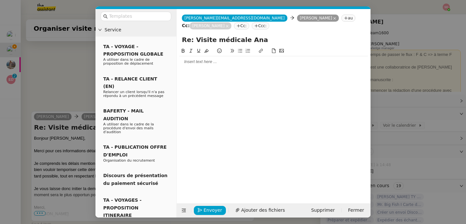
scroll to position [259, 0]
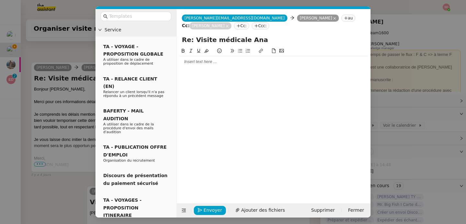
click at [210, 65] on div at bounding box center [273, 61] width 189 height 11
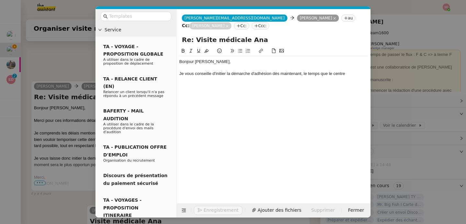
scroll to position [278, 0]
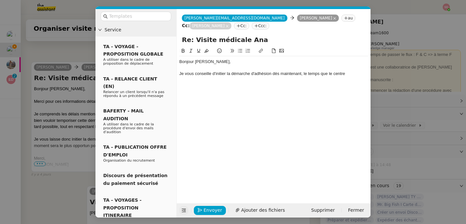
click at [183, 211] on icon at bounding box center [184, 210] width 5 height 5
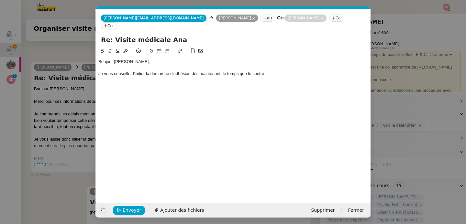
click at [255, 71] on div "Je vous conseille d'initier la démarche d'adhésion dès maintenant, le temps que…" at bounding box center [233, 74] width 270 height 6
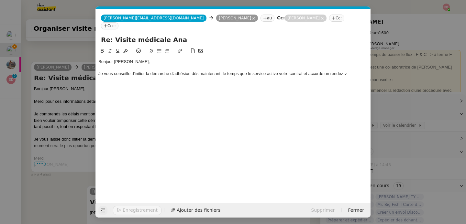
scroll to position [284, 0]
click at [222, 71] on div "Je vous conseille d'initier la démarche d'adhésion dès maintenant, le temps que…" at bounding box center [233, 77] width 270 height 12
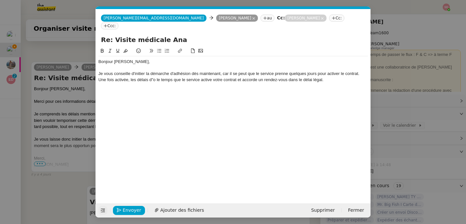
scroll to position [297, 0]
drag, startPoint x: 287, startPoint y: 72, endPoint x: 296, endPoint y: 84, distance: 15.3
click at [296, 84] on div "Bonjour Pierre, Je vous conseille d'initier la démarche d'adhésion dès maintena…" at bounding box center [233, 120] width 270 height 146
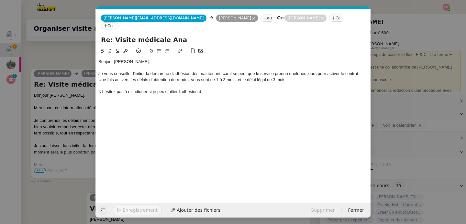
scroll to position [303, 0]
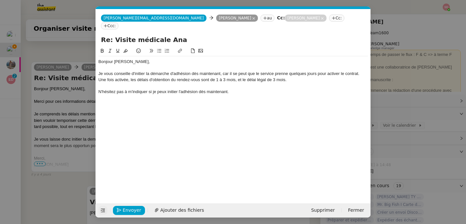
click at [266, 77] on div "Une fois activée, les délais d'obtention du rendez-vous sont de 1 à 3 mois, et …" at bounding box center [233, 80] width 270 height 6
click at [242, 89] on div "N'hésitez pas à m'indiquer si je peux initier l'adhésion dès maintenant." at bounding box center [233, 92] width 270 height 6
click at [125, 210] on span "Envoyer" at bounding box center [132, 210] width 18 height 7
click at [125, 210] on span "Confirmer l'envoi" at bounding box center [142, 210] width 39 height 7
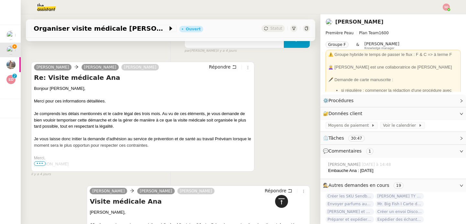
click at [280, 201] on icon at bounding box center [282, 202] width 8 height 8
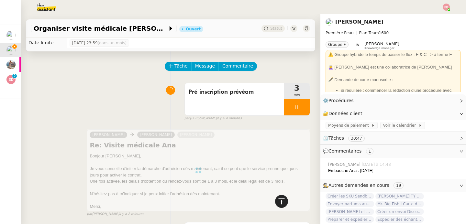
scroll to position [0, 0]
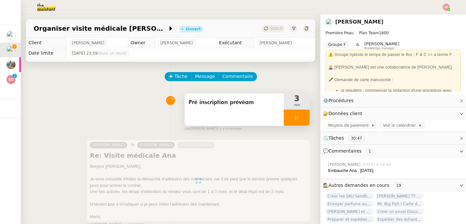
click at [297, 118] on div at bounding box center [297, 118] width 26 height 16
click at [301, 118] on icon at bounding box center [303, 117] width 5 height 5
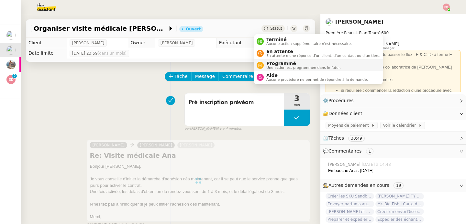
click at [268, 61] on span "Programmé" at bounding box center [303, 63] width 74 height 5
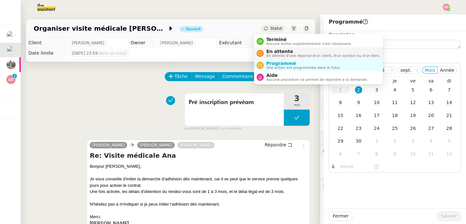
click at [258, 54] on icon at bounding box center [260, 53] width 4 height 4
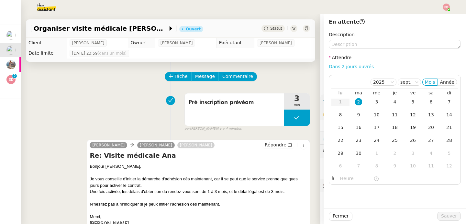
click at [357, 65] on link "Dans 2 jours ouvrés" at bounding box center [351, 66] width 45 height 5
type input "07:00"
click at [447, 215] on span "Sauver" at bounding box center [449, 216] width 16 height 7
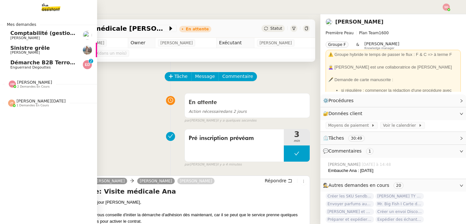
click at [15, 65] on span "Démarche B2B Terroir d'Eugénie" at bounding box center [57, 63] width 94 height 6
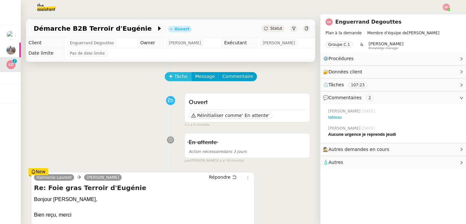
click at [169, 76] on icon at bounding box center [171, 76] width 5 height 5
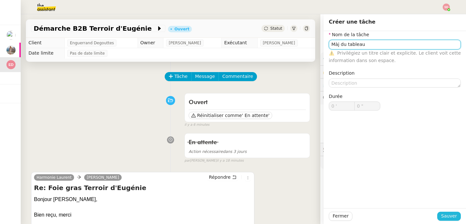
type input "Màj du tableau"
click at [446, 217] on span "Sauver" at bounding box center [449, 216] width 16 height 7
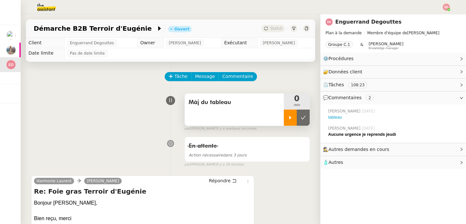
click at [289, 117] on icon at bounding box center [290, 118] width 2 height 4
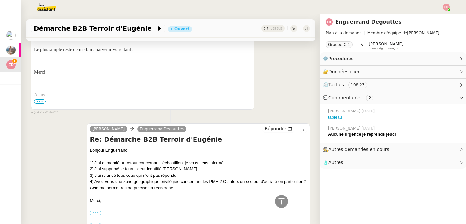
scroll to position [596, 0]
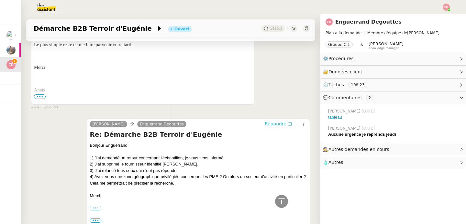
click at [274, 123] on span "Répondre" at bounding box center [276, 124] width 22 height 6
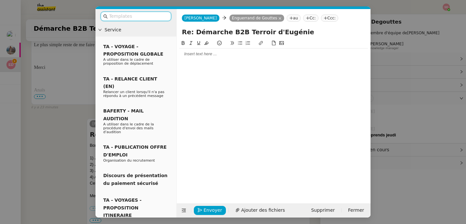
scroll to position [647, 0]
click at [216, 50] on div at bounding box center [273, 54] width 189 height 11
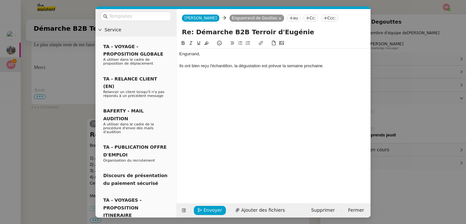
scroll to position [678, 0]
click at [60, 133] on nz-modal-container "Service TA - VOYAGE - PROPOSITION GLOBALE A utiliser dans le cadre de propositi…" at bounding box center [233, 112] width 466 height 224
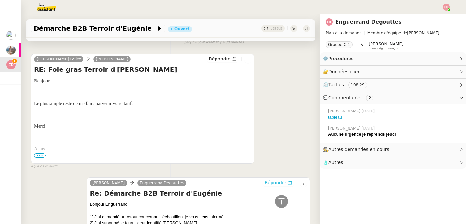
scroll to position [618, 0]
click at [41, 156] on span "•••" at bounding box center [40, 155] width 12 height 5
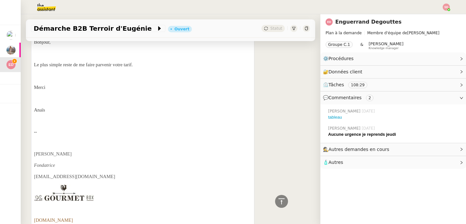
scroll to position [681, 0]
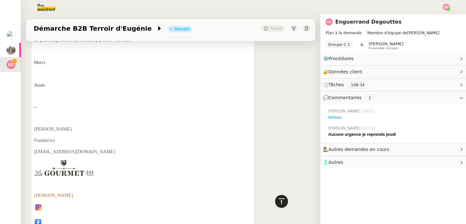
click at [275, 201] on div at bounding box center [281, 201] width 13 height 13
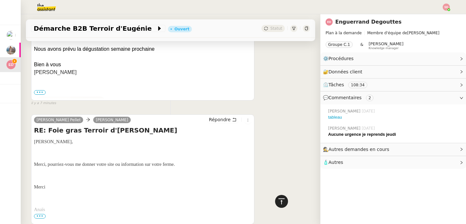
scroll to position [0, 0]
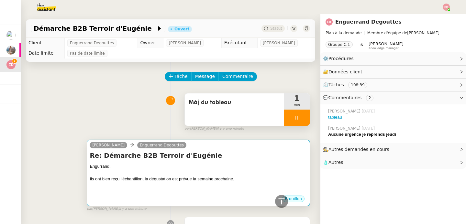
click at [215, 164] on div "Engurrand," at bounding box center [198, 166] width 217 height 6
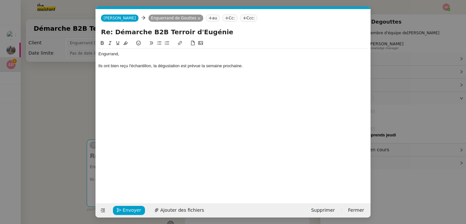
scroll to position [0, 14]
click at [255, 66] on div "Ils ont bien reçu l'échantillon, la dégustation est prévue la semaine prochaine." at bounding box center [233, 66] width 270 height 6
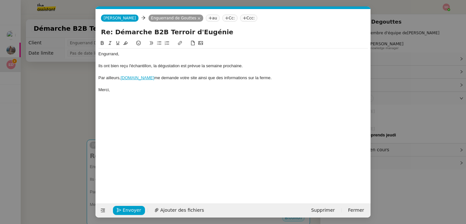
click at [75, 104] on nz-modal-container "Service TA - VOYAGE - PROPOSITION GLOBALE A utiliser dans le cadre de propositi…" at bounding box center [233, 112] width 466 height 224
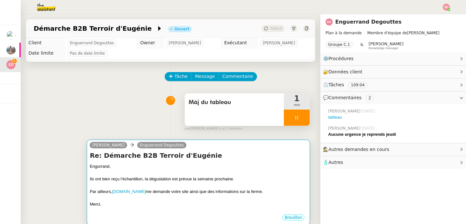
click at [245, 150] on div "camille Enguerrand Degouttes" at bounding box center [198, 146] width 217 height 10
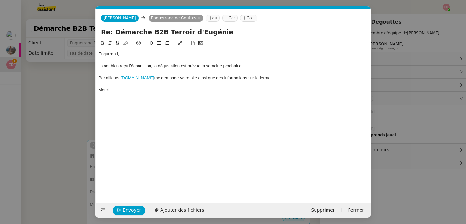
scroll to position [0, 14]
click at [122, 211] on button "Envoyer" at bounding box center [129, 210] width 32 height 9
click at [122, 211] on button "Confirmer l'envoi" at bounding box center [139, 210] width 52 height 9
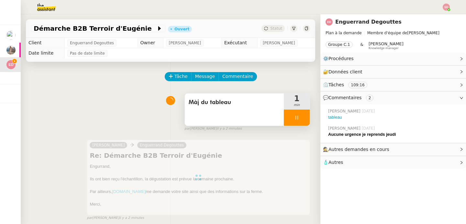
click at [290, 115] on div at bounding box center [297, 118] width 26 height 16
click at [297, 114] on button at bounding box center [303, 118] width 13 height 16
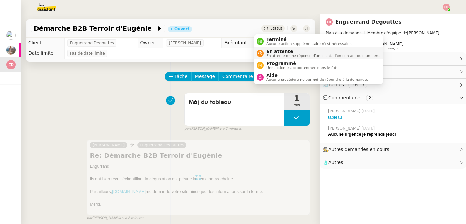
click at [262, 52] on icon at bounding box center [260, 53] width 4 height 4
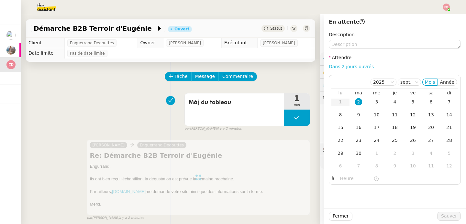
click at [358, 67] on link "Dans 2 jours ouvrés" at bounding box center [351, 66] width 45 height 5
type input "07:00"
click at [445, 213] on span "Sauver" at bounding box center [449, 216] width 16 height 7
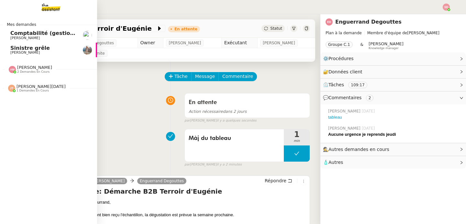
click at [10, 37] on span "[PERSON_NAME]" at bounding box center [24, 38] width 29 height 4
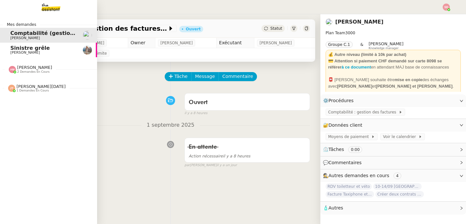
click at [30, 53] on span "Laura Gauthier" at bounding box center [24, 52] width 29 height 4
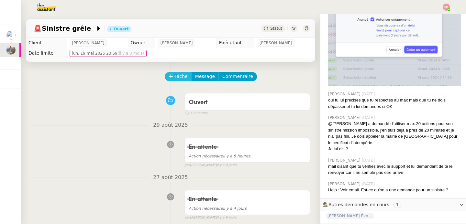
click at [174, 74] on span "Tâche" at bounding box center [180, 76] width 13 height 7
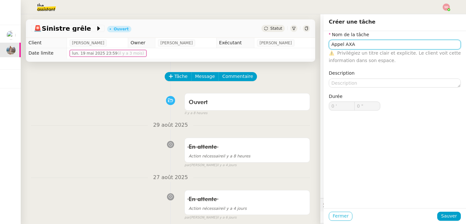
type input "Appel AXA"
click at [333, 218] on span "Fermer" at bounding box center [341, 216] width 16 height 7
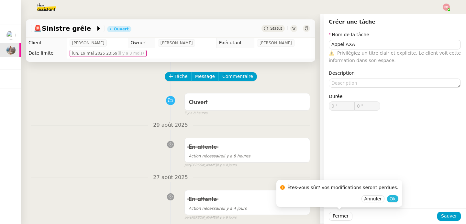
click at [390, 199] on span "Ok" at bounding box center [393, 199] width 6 height 6
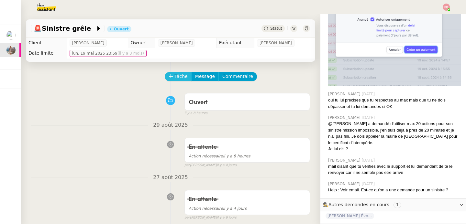
click at [169, 75] on icon at bounding box center [171, 76] width 5 height 5
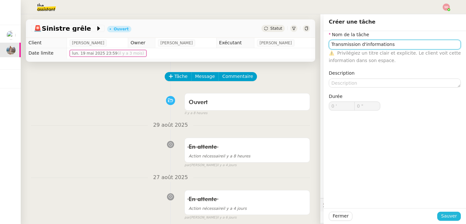
type input "Transmission d'informations"
click at [441, 217] on span "Sauver" at bounding box center [449, 216] width 16 height 7
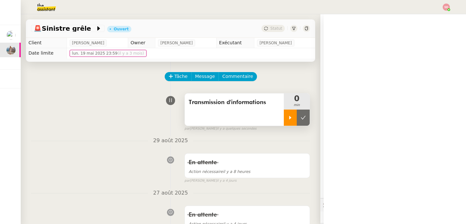
click at [288, 119] on icon at bounding box center [290, 117] width 5 height 5
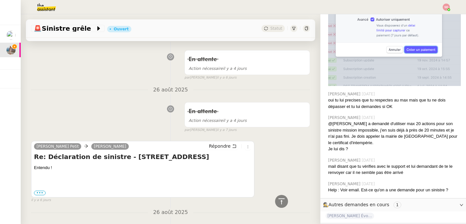
scroll to position [186, 0]
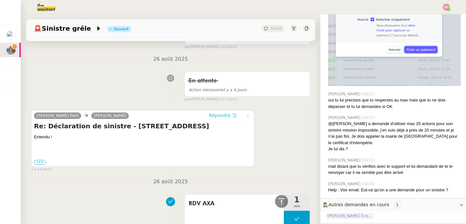
click at [217, 115] on span "Répondre" at bounding box center [220, 115] width 22 height 6
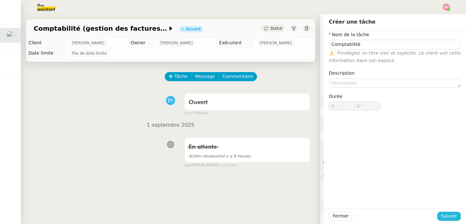
type input "Comptabilité"
click at [441, 217] on span "Sauver" at bounding box center [449, 216] width 16 height 7
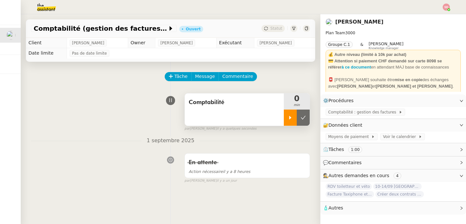
click at [288, 116] on icon at bounding box center [290, 117] width 5 height 5
click at [365, 110] on span "Comptabilité : gestion des factures" at bounding box center [363, 112] width 71 height 6
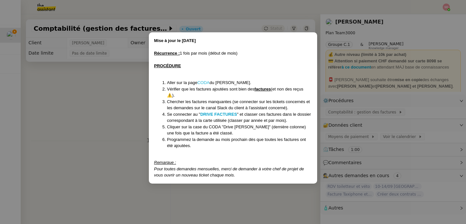
click at [206, 84] on link "CODA" at bounding box center [203, 82] width 12 height 5
click at [66, 103] on nz-modal-container "Mise à jour le 03/08/2022 Récurrence : 1 fois par mois (début de mois) PROCÉDUR…" at bounding box center [233, 112] width 466 height 224
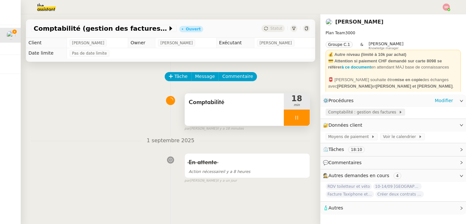
click at [370, 110] on span "Comptabilité : gestion des factures" at bounding box center [363, 112] width 71 height 6
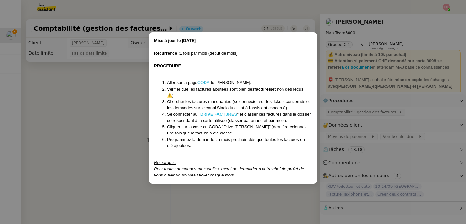
click at [209, 116] on strong "DRIVE FACTURES" at bounding box center [218, 114] width 37 height 5
click at [81, 128] on nz-modal-container "Mise à jour le 03/08/2022 Récurrence : 1 fois par mois (début de mois) PROCÉDUR…" at bounding box center [233, 112] width 466 height 224
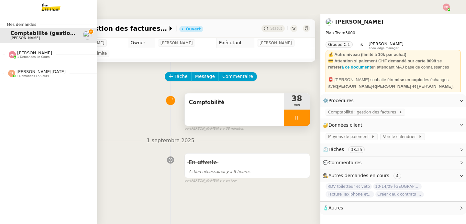
click at [20, 51] on span "[PERSON_NAME]" at bounding box center [34, 52] width 35 height 5
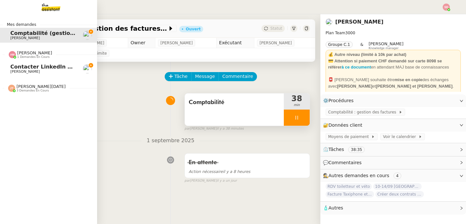
click at [20, 51] on span "[PERSON_NAME]" at bounding box center [34, 52] width 35 height 5
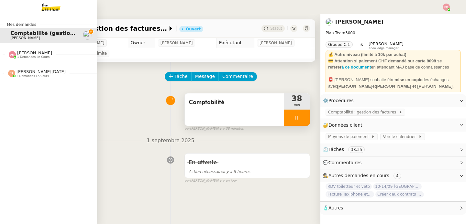
click at [33, 73] on span "[PERSON_NAME][DATE]" at bounding box center [41, 71] width 49 height 5
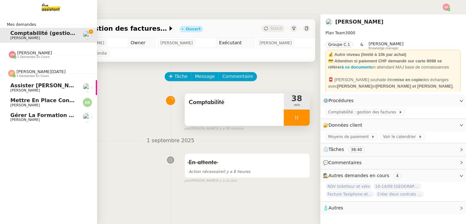
click at [42, 74] on span "3 demandes en cours" at bounding box center [33, 76] width 32 height 4
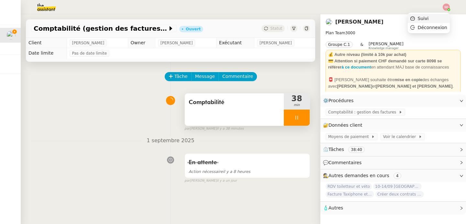
click at [444, 17] on li "Suivi" at bounding box center [429, 18] width 42 height 9
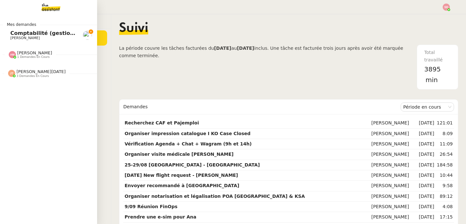
click at [30, 35] on span "Comptabilité (gestion des factures) - septembre 2025" at bounding box center [88, 33] width 157 height 6
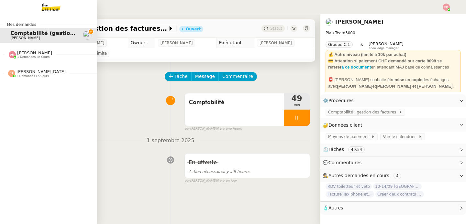
click at [20, 55] on span "[PERSON_NAME]" at bounding box center [34, 52] width 35 height 5
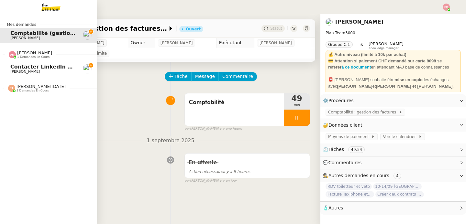
click at [37, 66] on span "Contacter LinkedIn pour 'open to work'" at bounding box center [68, 67] width 116 height 6
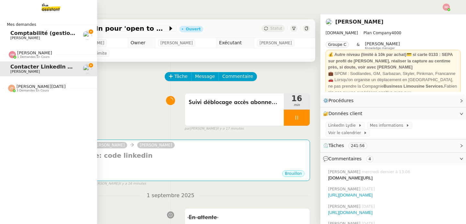
click at [30, 55] on span "[PERSON_NAME]" at bounding box center [34, 52] width 35 height 5
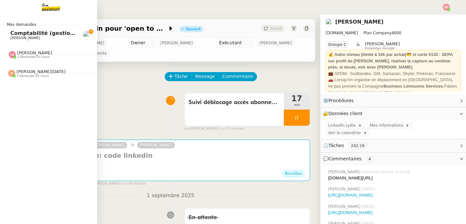
click at [16, 33] on span "Comptabilité (gestion des factures) - septembre 2025" at bounding box center [88, 33] width 157 height 6
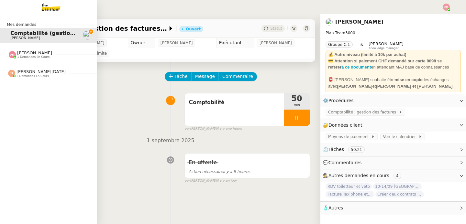
click at [31, 76] on span "3 demandes en cours" at bounding box center [33, 76] width 32 height 4
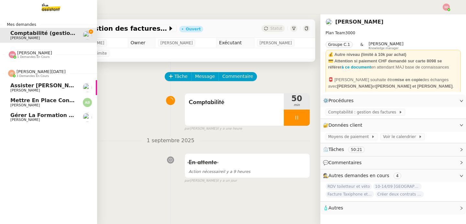
click at [31, 76] on span "3 demandes en cours" at bounding box center [33, 76] width 32 height 4
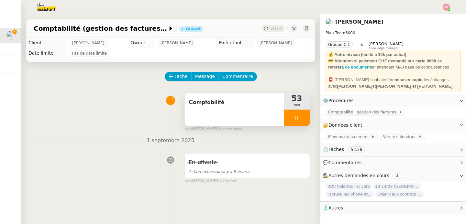
click at [300, 121] on div at bounding box center [297, 118] width 26 height 16
click at [300, 121] on button at bounding box center [303, 118] width 13 height 16
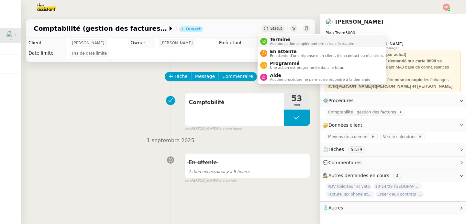
click at [266, 42] on nz-avatar at bounding box center [263, 41] width 7 height 7
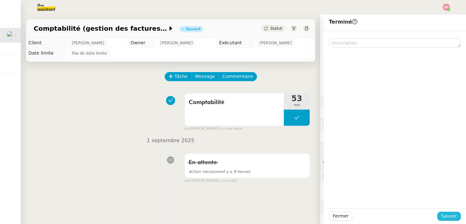
click at [452, 219] on button "Sauver" at bounding box center [449, 216] width 24 height 9
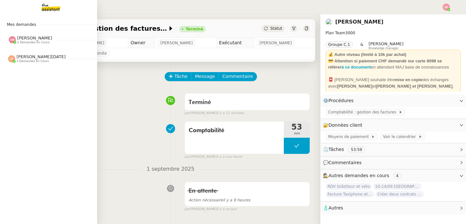
click at [45, 38] on span "[PERSON_NAME]" at bounding box center [34, 38] width 35 height 5
click at [41, 39] on span "[PERSON_NAME]" at bounding box center [34, 38] width 35 height 5
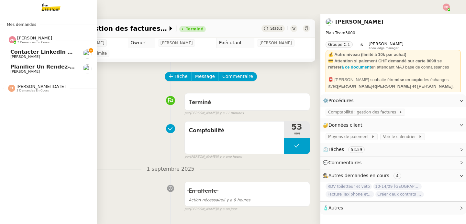
click at [40, 64] on link "Planifier un rendez-vous début octobre David Berrebi" at bounding box center [48, 68] width 97 height 15
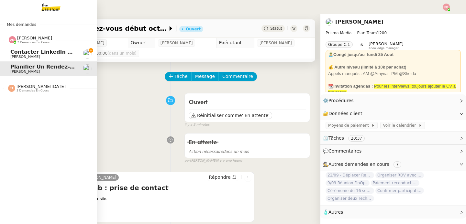
click at [22, 44] on span "2 demandes en cours" at bounding box center [33, 43] width 32 height 4
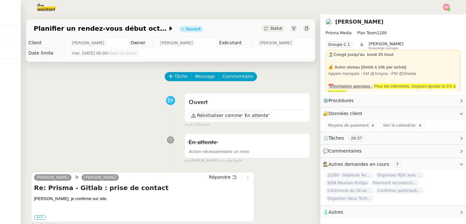
click at [385, 69] on strong "💰 Autre niveau (limité à 10k par achat)" at bounding box center [367, 67] width 78 height 5
click at [376, 76] on div "Appels manqués : AM @Amyna - PM @Sheida" at bounding box center [393, 74] width 130 height 6
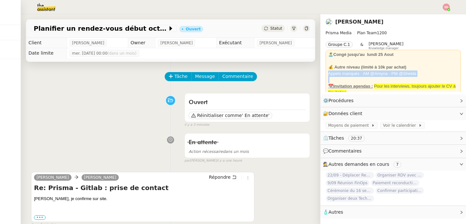
click at [376, 76] on div "Appels manqués : AM @Amyna - PM @Sheida" at bounding box center [393, 74] width 130 height 6
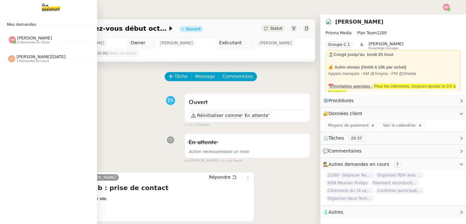
click at [57, 93] on div "Mes demandes Amyna Mehrez 2 demandes en cours Contacter LinkedIn pour 'open to …" at bounding box center [48, 119] width 97 height 210
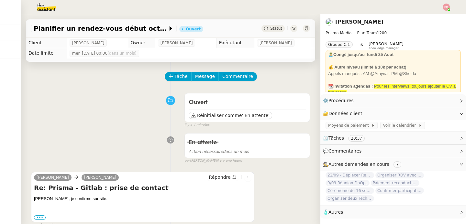
click at [88, 95] on div "Ouvert Réinitialiser comme ' En attente' false il y a 4 minutes" at bounding box center [170, 109] width 279 height 38
click at [98, 93] on div "Ouvert Réinitialiser comme ' En attente' false il y a 8 minutes" at bounding box center [170, 109] width 279 height 38
click at [443, 14] on li "Suivi" at bounding box center [429, 18] width 42 height 9
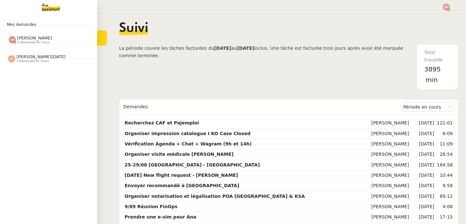
click at [17, 39] on span "[PERSON_NAME]" at bounding box center [34, 38] width 35 height 5
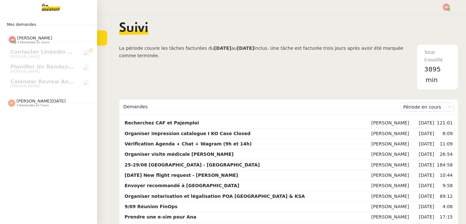
click at [48, 105] on span "3 demandes en cours" at bounding box center [33, 106] width 32 height 4
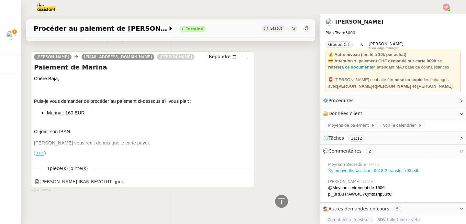
scroll to position [848, 0]
click at [36, 151] on span "•••" at bounding box center [40, 153] width 12 height 5
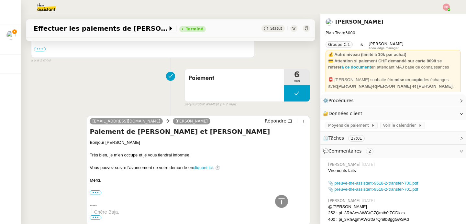
scroll to position [898, 0]
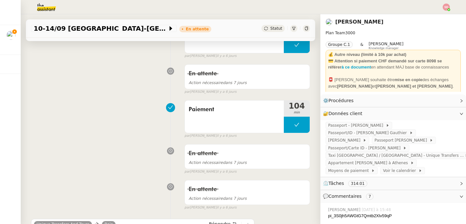
scroll to position [281, 0]
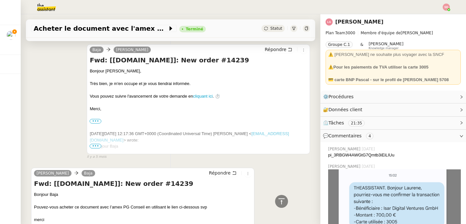
scroll to position [1151, 0]
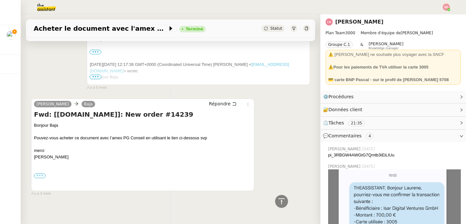
click at [38, 174] on label "•••" at bounding box center [40, 176] width 12 height 5
click at [0, 0] on input "•••" at bounding box center [0, 0] width 0 height 0
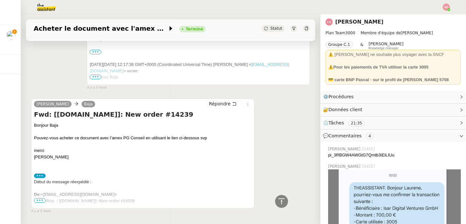
click at [41, 198] on span "•••" at bounding box center [40, 200] width 12 height 5
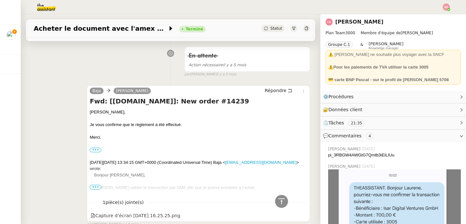
scroll to position [192, 0]
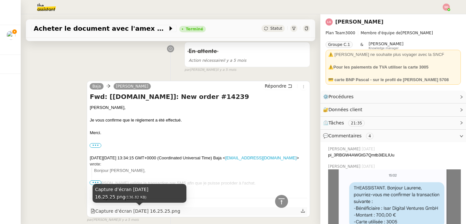
click at [146, 215] on div "Capture d’écran [DATE] 16.25.25.png" at bounding box center [136, 211] width 90 height 7
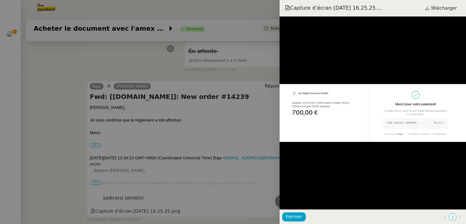
click at [65, 124] on div at bounding box center [233, 112] width 466 height 224
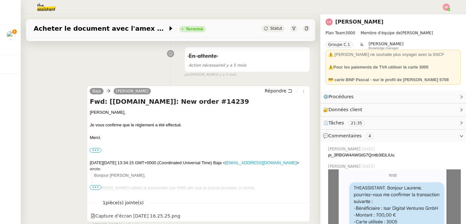
scroll to position [251, 0]
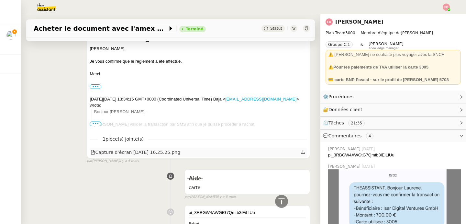
click at [173, 150] on div "Capture d’écran [DATE] 16.25.25.png" at bounding box center [136, 152] width 90 height 7
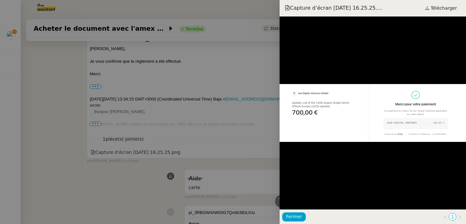
click at [135, 164] on div at bounding box center [233, 112] width 466 height 224
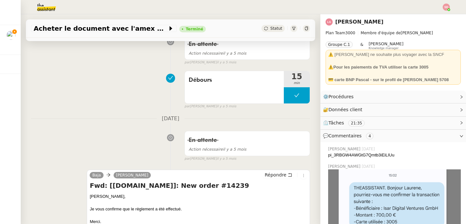
scroll to position [0, 0]
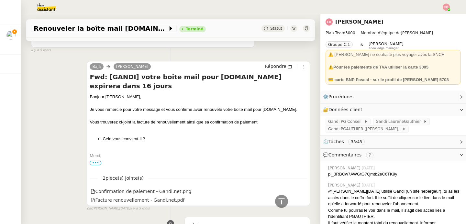
scroll to position [353, 0]
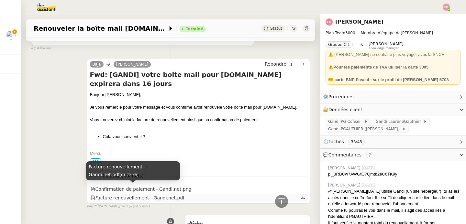
click at [124, 194] on div "Facture renouvellement - Gandi.net.pdf" at bounding box center [138, 197] width 94 height 7
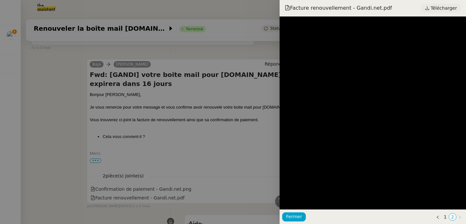
click at [437, 9] on span "Télécharger" at bounding box center [444, 8] width 26 height 8
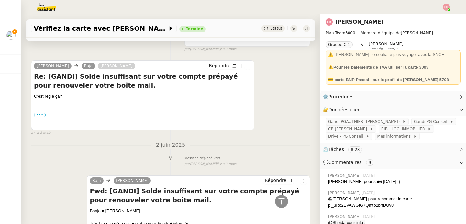
scroll to position [1637, 0]
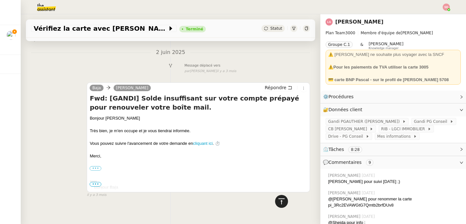
click at [278, 202] on icon at bounding box center [282, 202] width 8 height 8
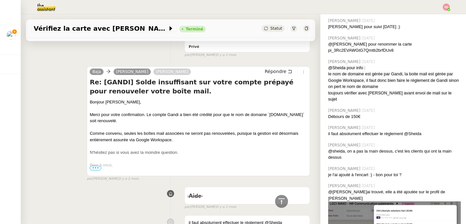
scroll to position [33, 0]
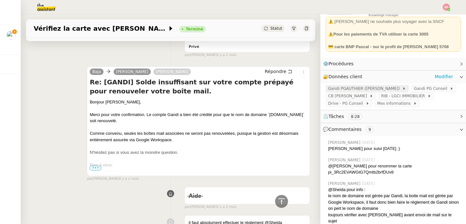
click at [362, 89] on span "Gandi PGAUTHIER ([PERSON_NAME])" at bounding box center [365, 88] width 74 height 6
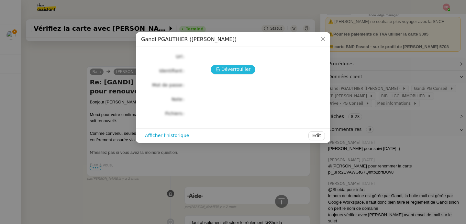
click at [231, 72] on span "Déverrouiller" at bounding box center [235, 69] width 29 height 7
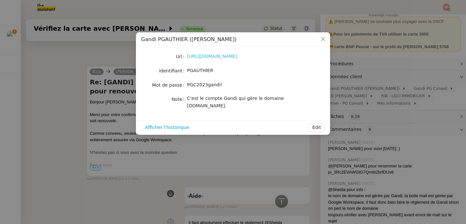
click at [231, 58] on link "[URL][DOMAIN_NAME]" at bounding box center [212, 56] width 50 height 5
click at [205, 67] on div "PGAUTHIER" at bounding box center [240, 70] width 107 height 7
copy span "PGAUTHIER"
click at [203, 82] on div "PGC2023gandi!" at bounding box center [240, 84] width 107 height 7
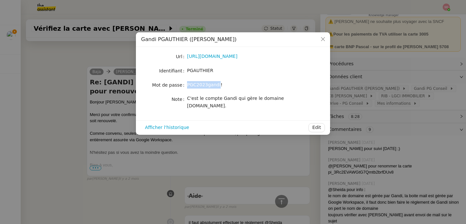
click at [203, 82] on div "PGC2023gandi!" at bounding box center [240, 84] width 107 height 7
copy span "PGC2023gandi!"
click at [111, 151] on nz-modal-container "Gandi PGAUTHIER ([PERSON_NAME] [URL][DOMAIN_NAME] Identifiant PGAUTHIER Mot de …" at bounding box center [233, 112] width 466 height 224
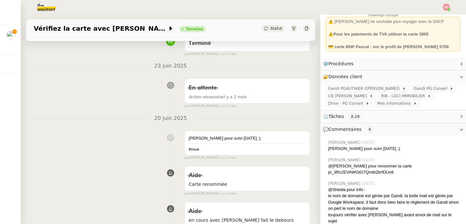
scroll to position [0, 0]
